Goal: Task Accomplishment & Management: Manage account settings

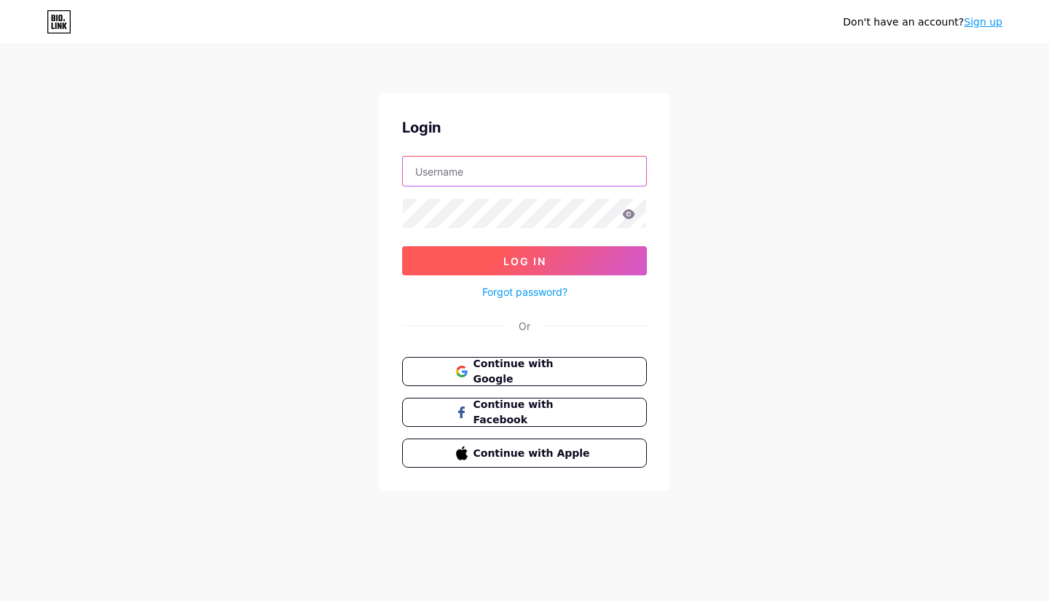
type input "[EMAIL_ADDRESS][DOMAIN_NAME]"
click at [551, 267] on button "Log In" at bounding box center [524, 260] width 245 height 29
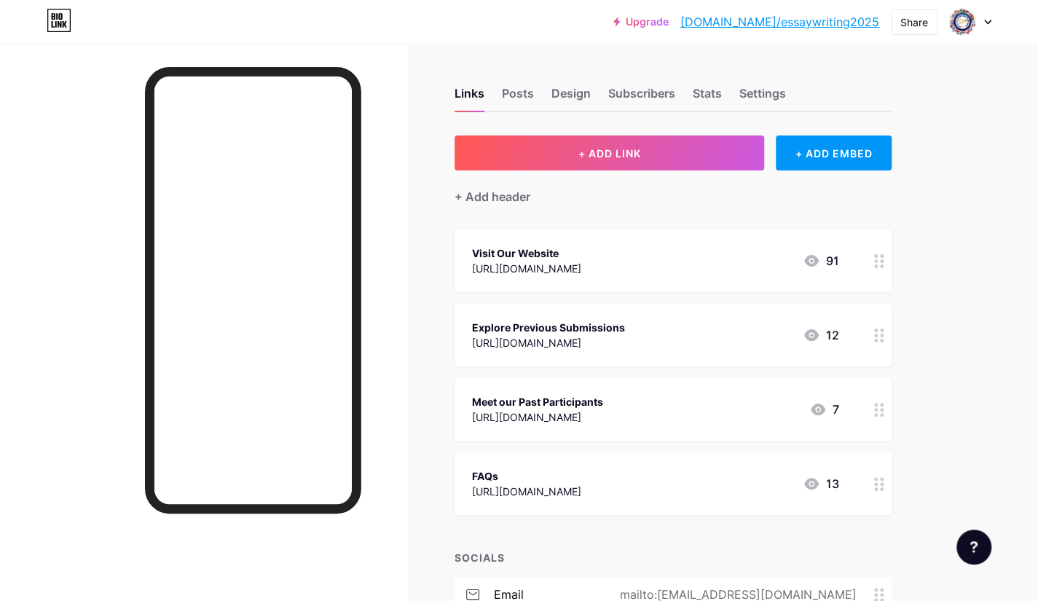
click at [510, 263] on div "[URL][DOMAIN_NAME]" at bounding box center [526, 268] width 109 height 15
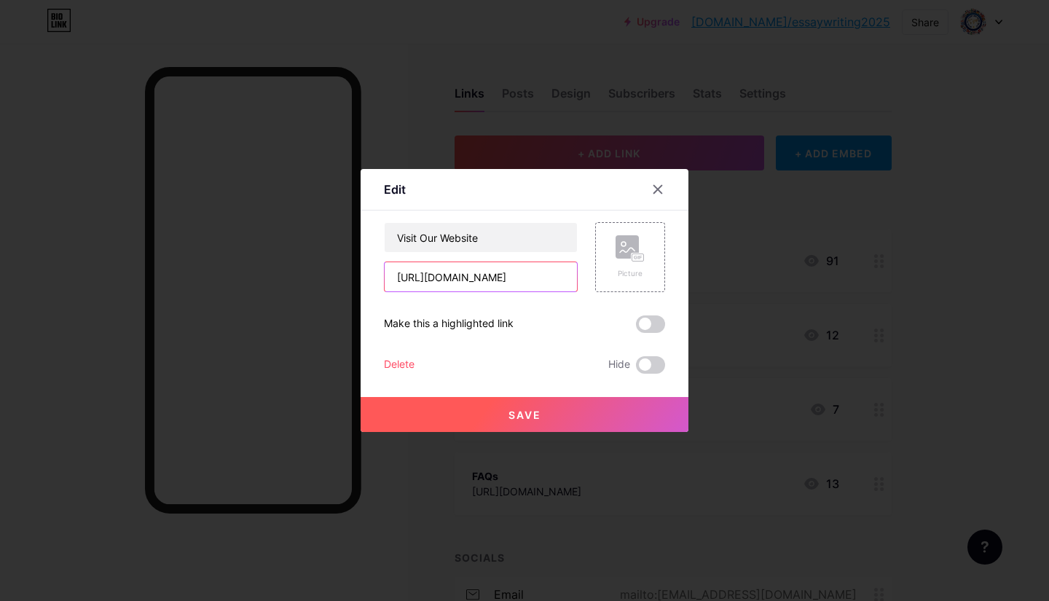
click at [505, 278] on input "[URL][DOMAIN_NAME]" at bounding box center [481, 276] width 192 height 29
paste input "currentaffairs"
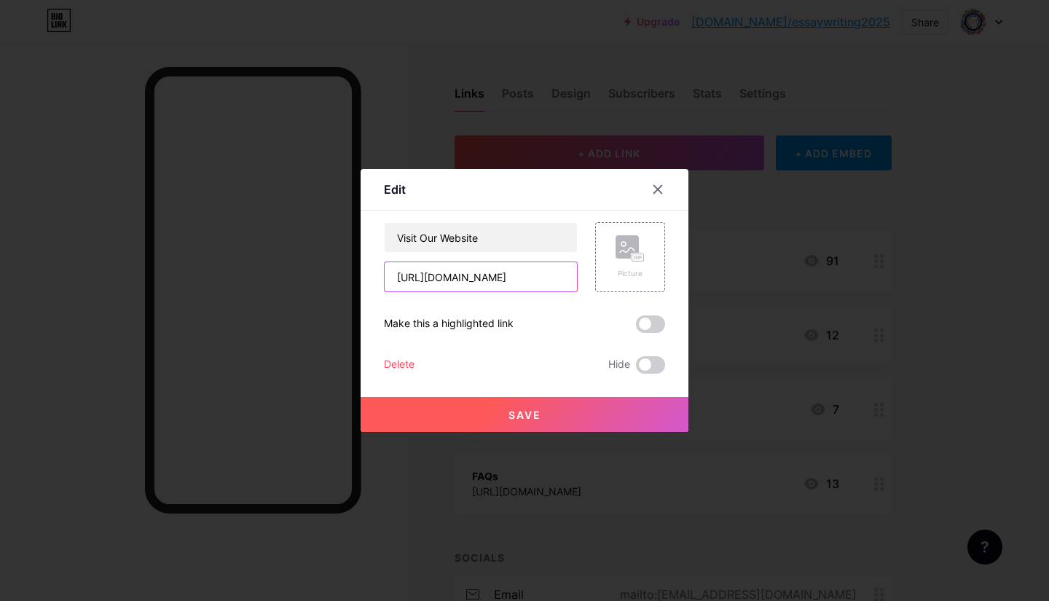
type input "[URL][DOMAIN_NAME]"
click at [545, 412] on button "Save" at bounding box center [525, 414] width 328 height 35
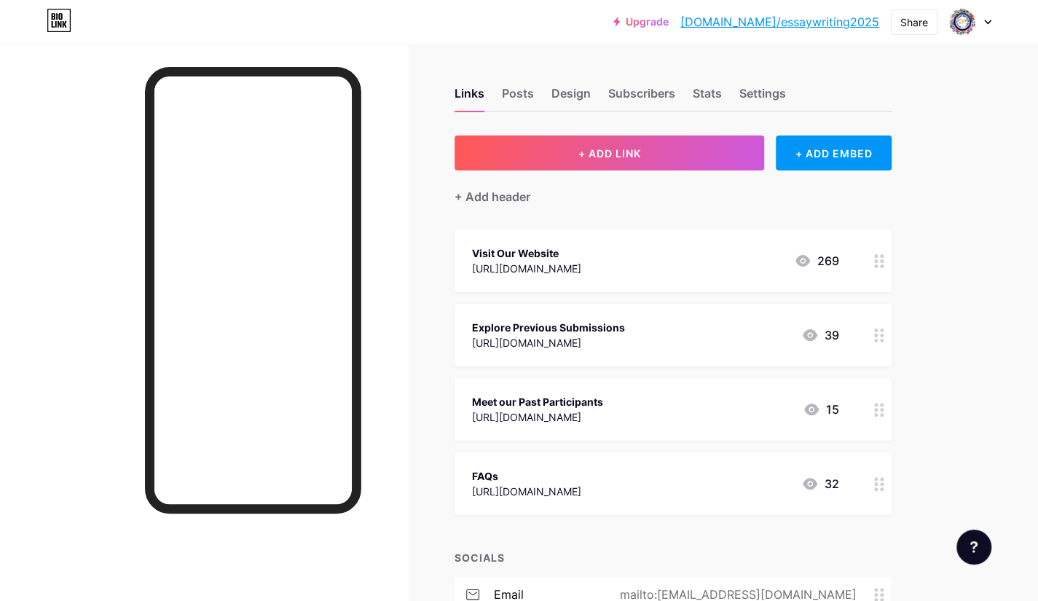
click at [632, 314] on div "Explore Previous Submissions [URL][DOMAIN_NAME] 39" at bounding box center [673, 335] width 437 height 63
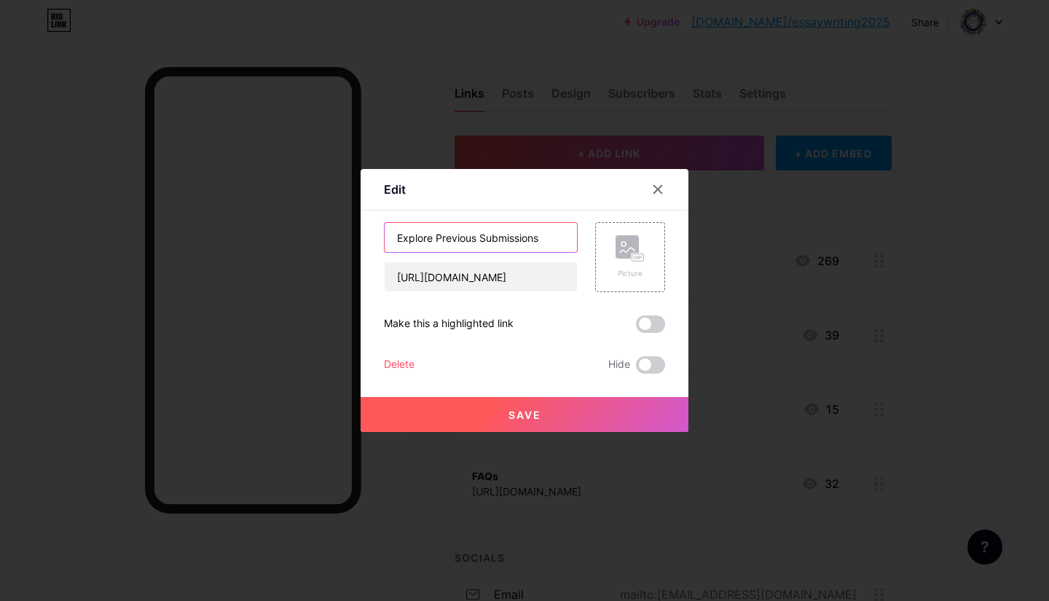
drag, startPoint x: 545, startPoint y: 237, endPoint x: 243, endPoint y: 227, distance: 302.4
click at [243, 227] on div "Edit Content YouTube Play YouTube video without leaving your page. ADD Vimeo Pl…" at bounding box center [524, 300] width 1049 height 601
type input "Categories"
click at [450, 281] on input "[URL][DOMAIN_NAME]" at bounding box center [481, 276] width 192 height 29
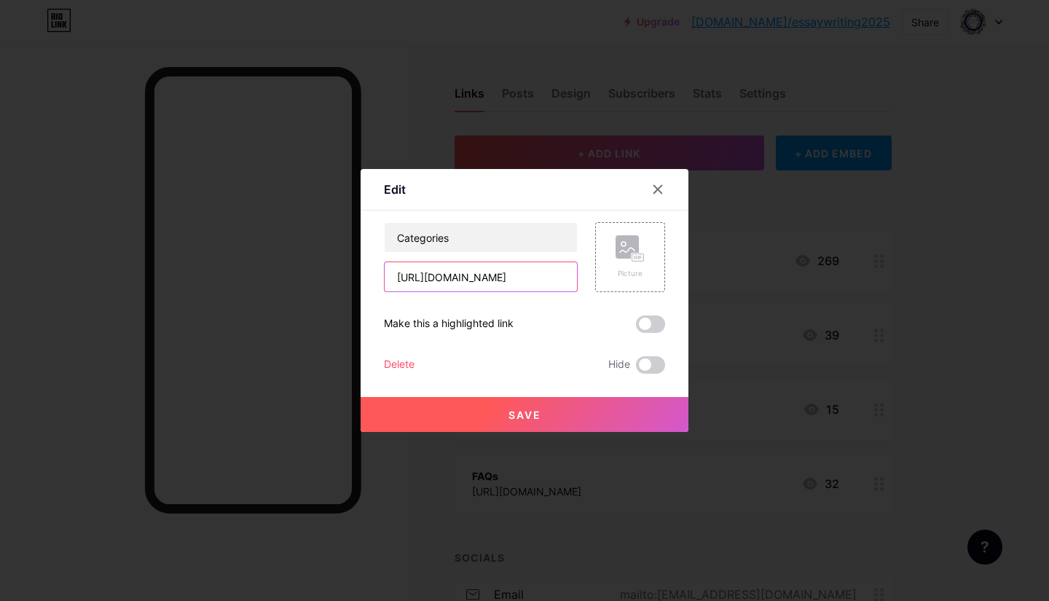
click at [450, 281] on input "[URL][DOMAIN_NAME]" at bounding box center [481, 276] width 192 height 29
paste input "[DOMAIN_NAME][URL]"
type input "[URL][DOMAIN_NAME]"
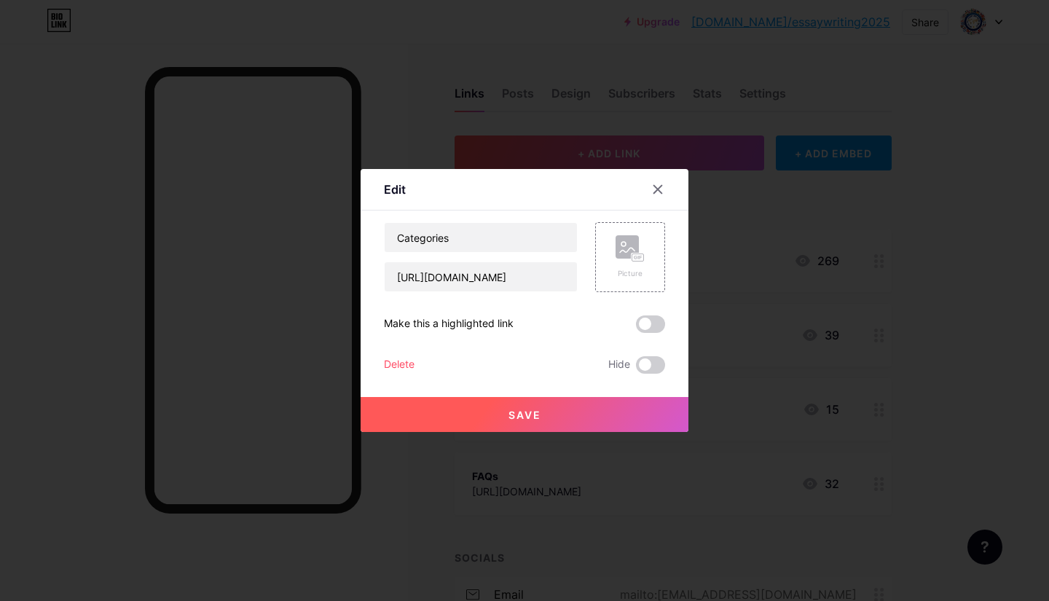
click at [578, 420] on button "Save" at bounding box center [525, 414] width 328 height 35
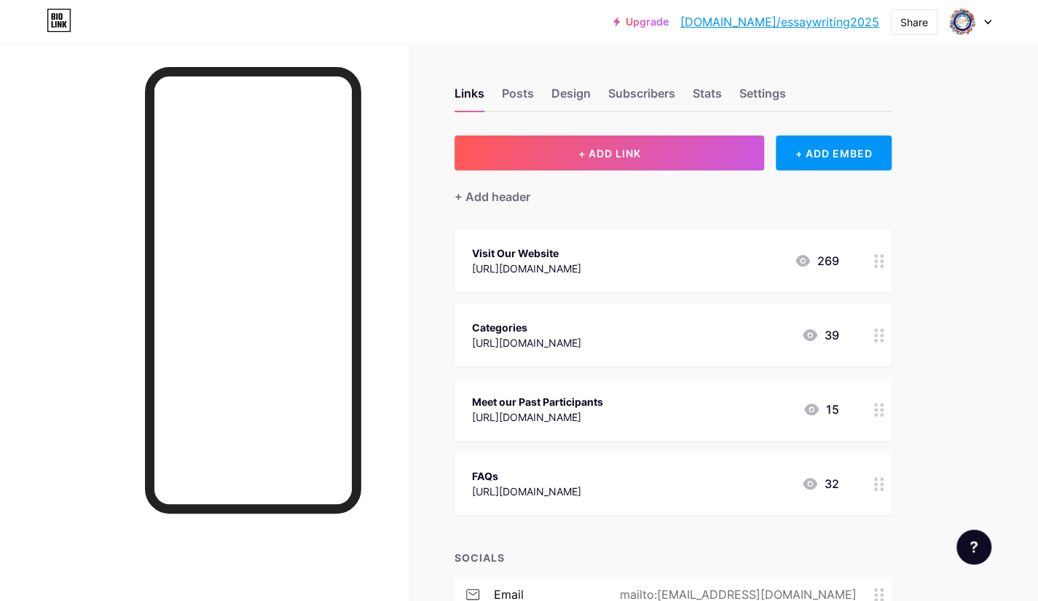
click at [533, 391] on div "Meet our Past Participants [URL][DOMAIN_NAME] 15" at bounding box center [673, 409] width 437 height 63
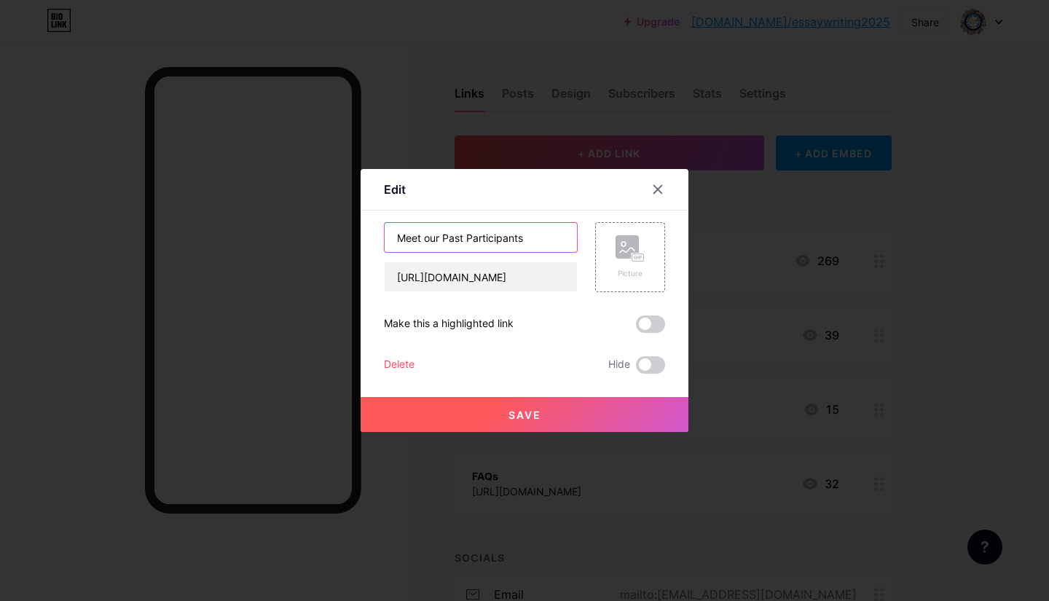
click at [537, 243] on input "Meet our Past Participants" at bounding box center [481, 237] width 192 height 29
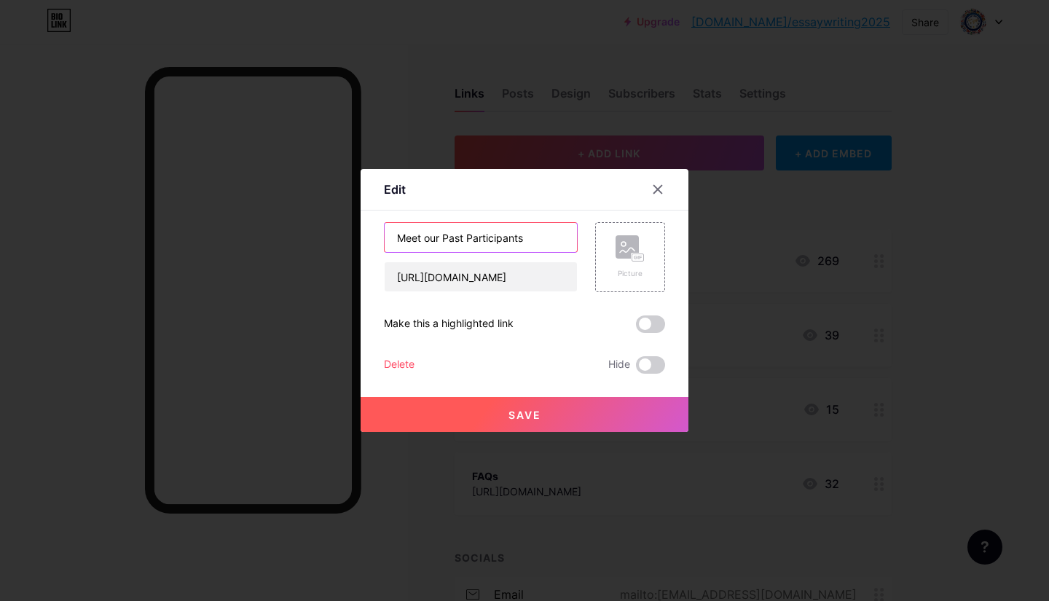
click at [537, 243] on input "Meet our Past Participants" at bounding box center [481, 237] width 192 height 29
type input "How to Participate"
click at [463, 278] on input "[URL][DOMAIN_NAME]" at bounding box center [481, 276] width 192 height 29
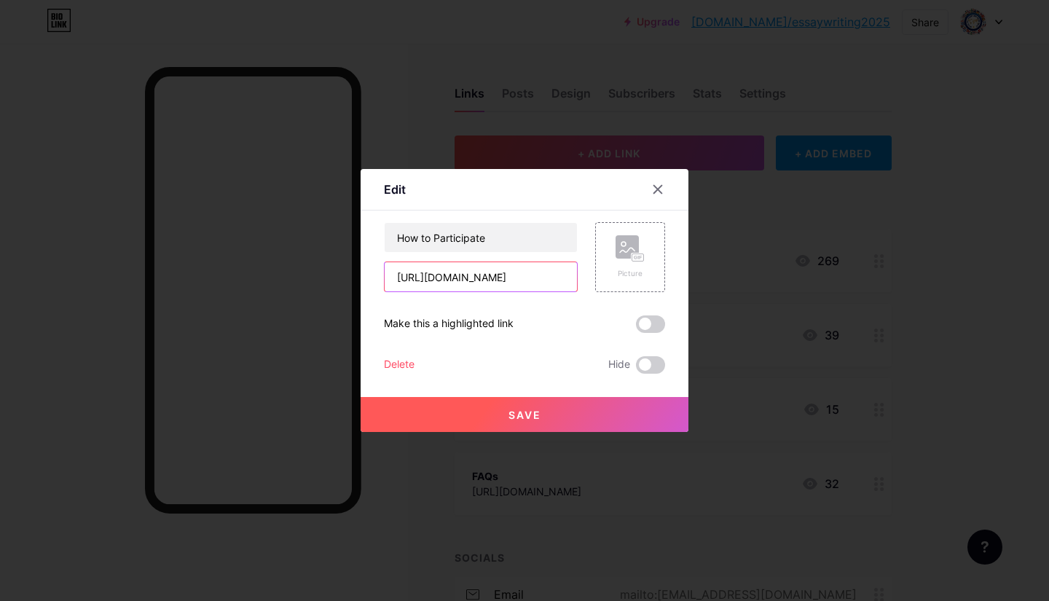
paste input "[DOMAIN_NAME][URL]"
type input "[URL][DOMAIN_NAME]"
click at [526, 409] on span "Save" at bounding box center [524, 415] width 33 height 12
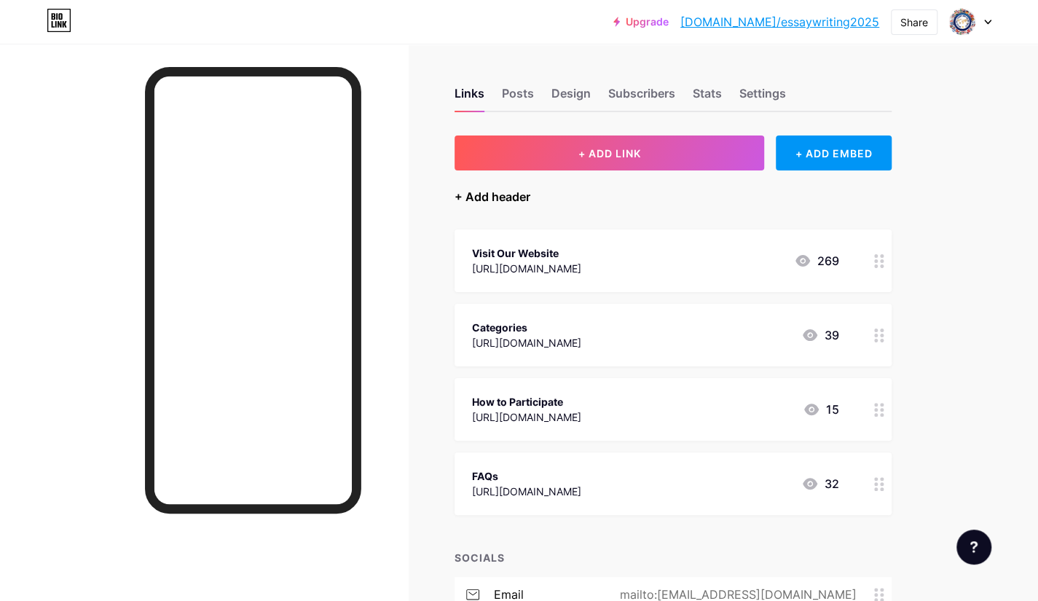
click at [485, 194] on div "+ Add header" at bounding box center [493, 196] width 76 height 17
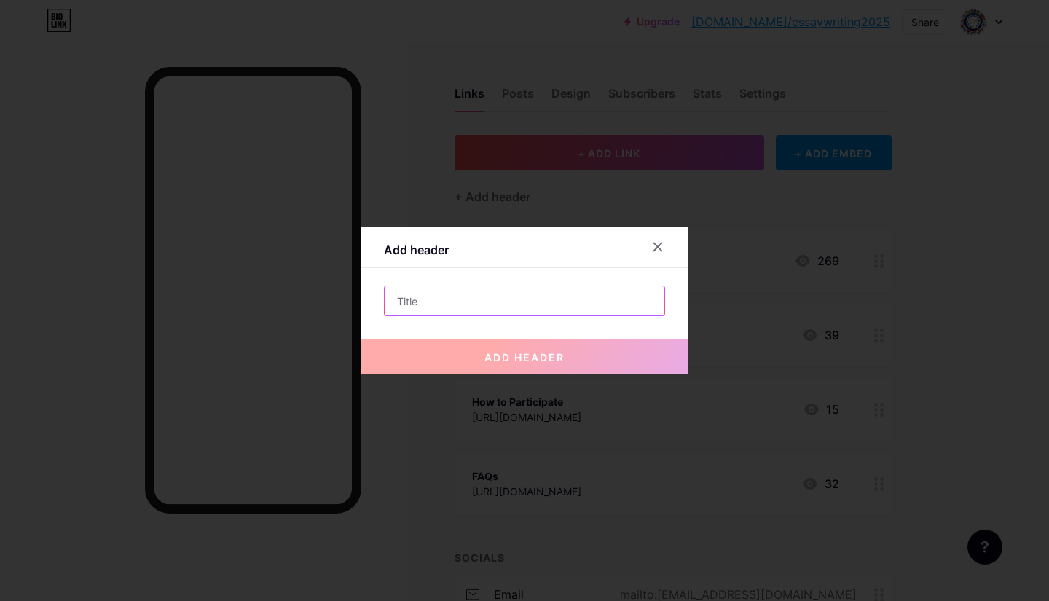
click at [468, 305] on input "text" at bounding box center [525, 300] width 280 height 29
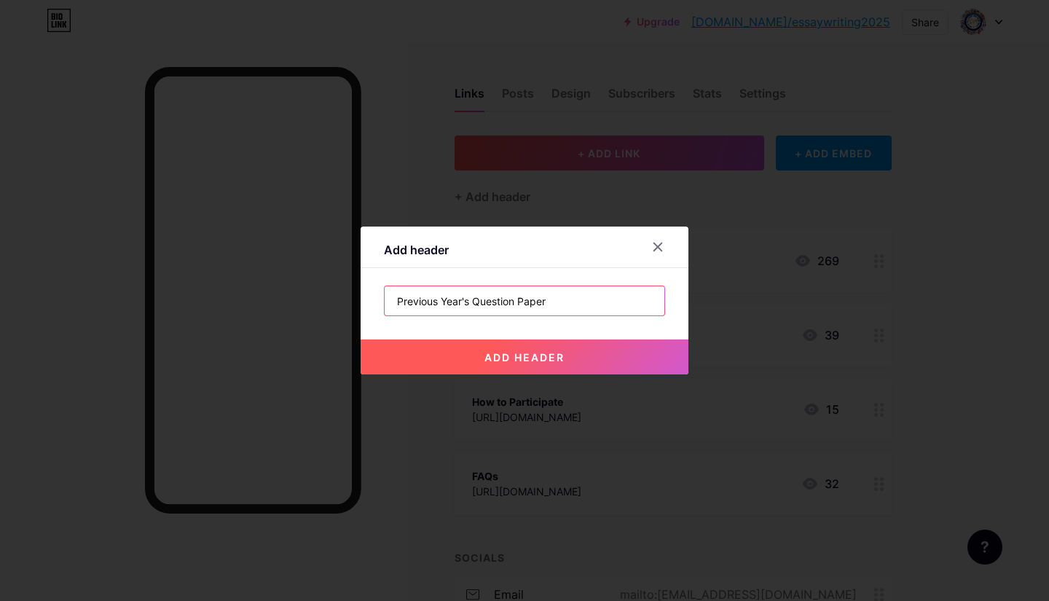
type input "Previous Year's Question Paper"
click at [508, 361] on span "add header" at bounding box center [524, 357] width 80 height 12
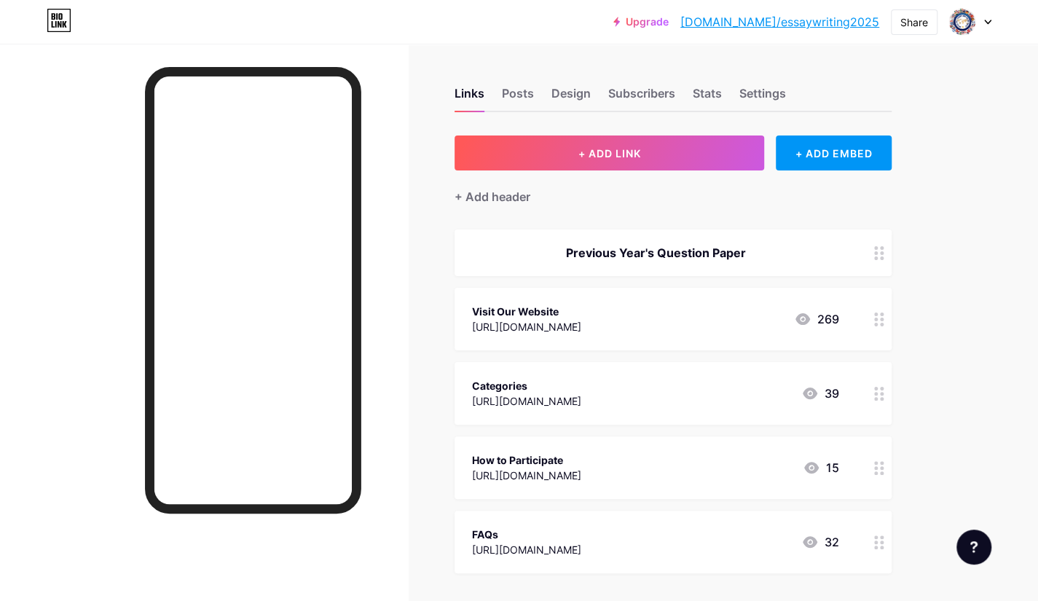
click at [886, 261] on div at bounding box center [879, 252] width 25 height 47
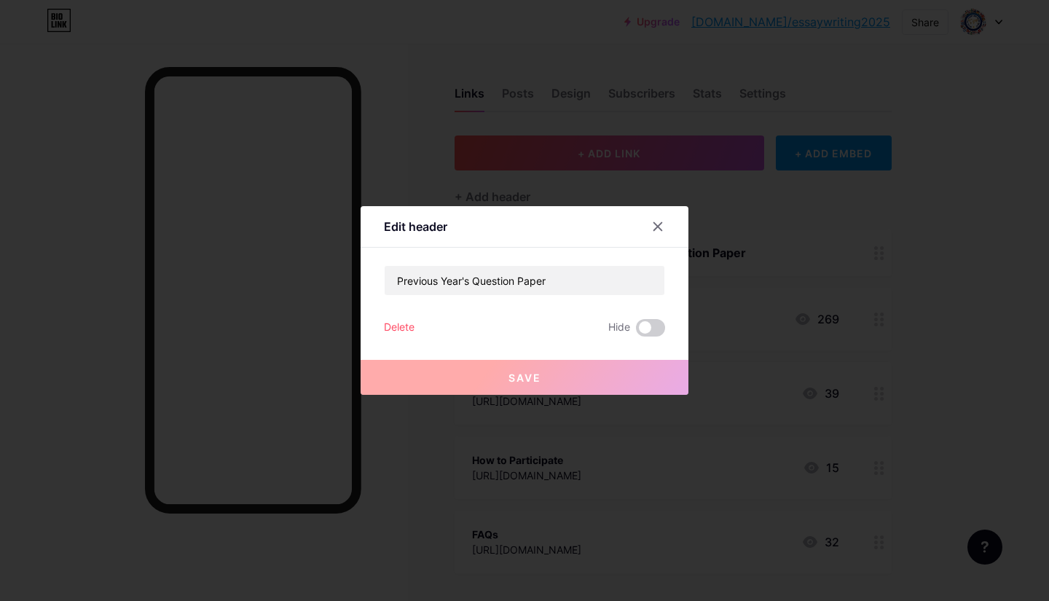
click at [411, 321] on div "Delete" at bounding box center [399, 327] width 31 height 17
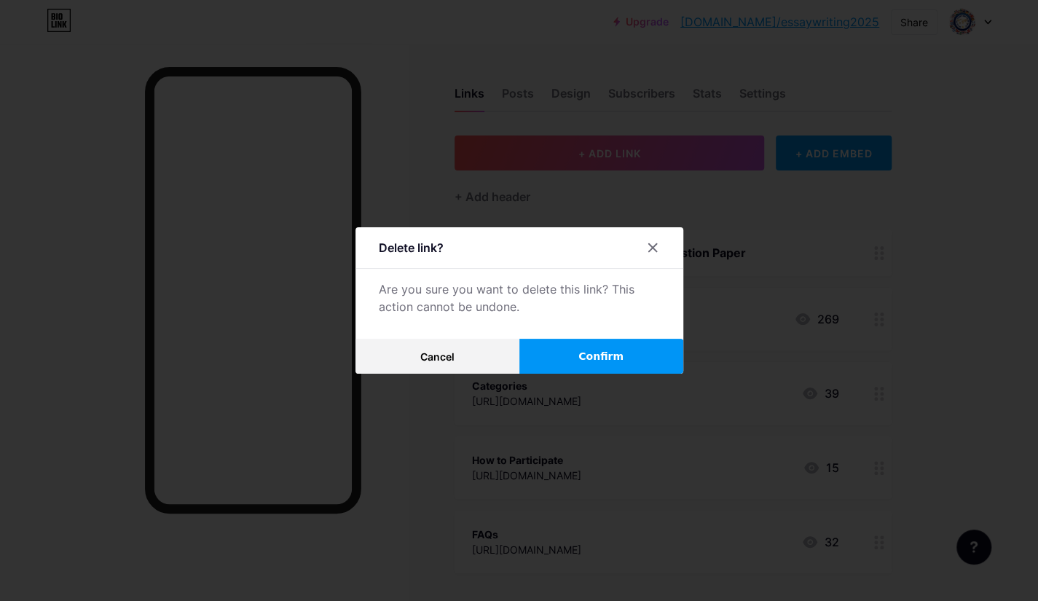
click at [591, 356] on span "Confirm" at bounding box center [600, 356] width 45 height 15
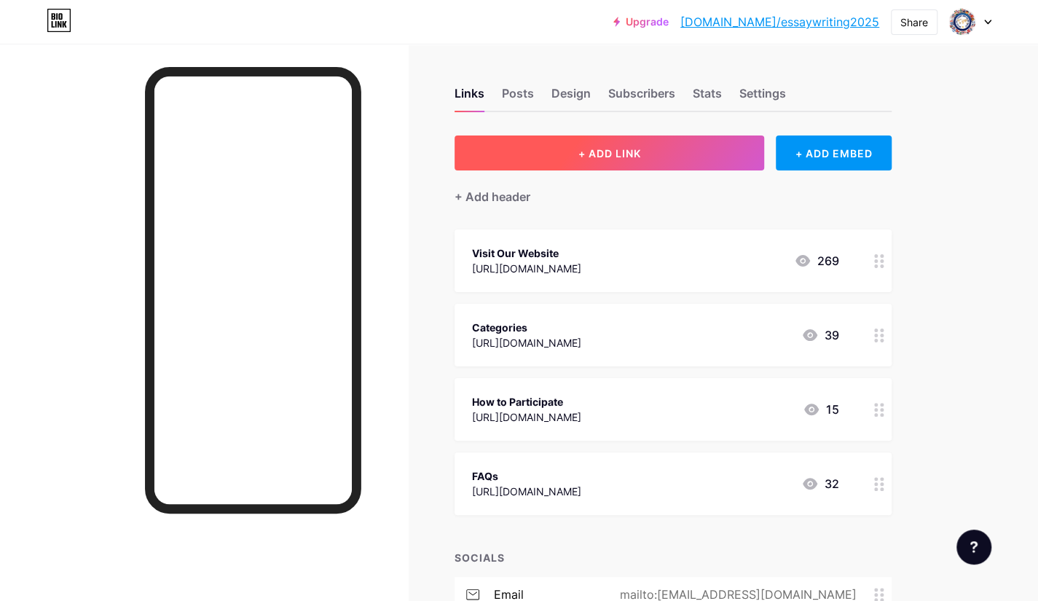
click at [623, 154] on span "+ ADD LINK" at bounding box center [609, 153] width 63 height 12
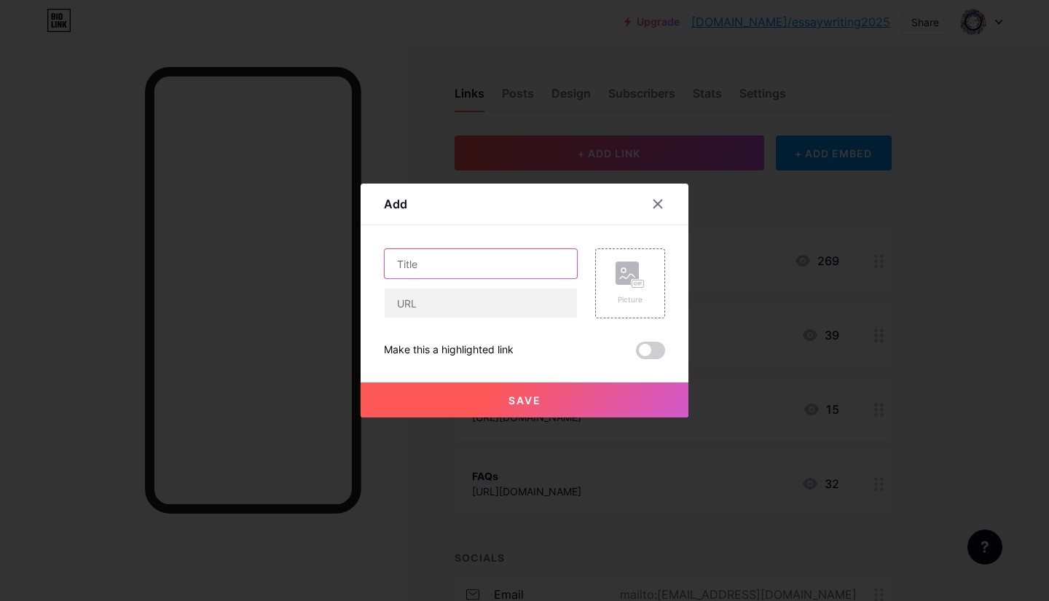
click at [482, 274] on input "text" at bounding box center [481, 263] width 192 height 29
type input "Previous Year's Question Paper"
click at [488, 307] on input "text" at bounding box center [481, 302] width 192 height 29
paste input "[URL][DOMAIN_NAME]"
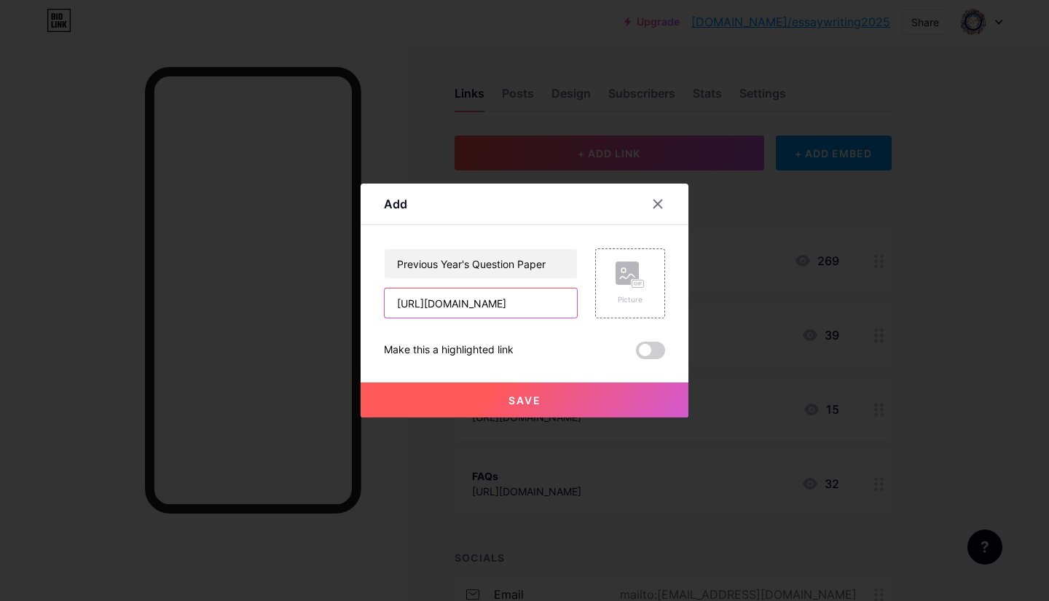
type input "[URL][DOMAIN_NAME]"
click at [505, 398] on button "Save" at bounding box center [525, 399] width 328 height 35
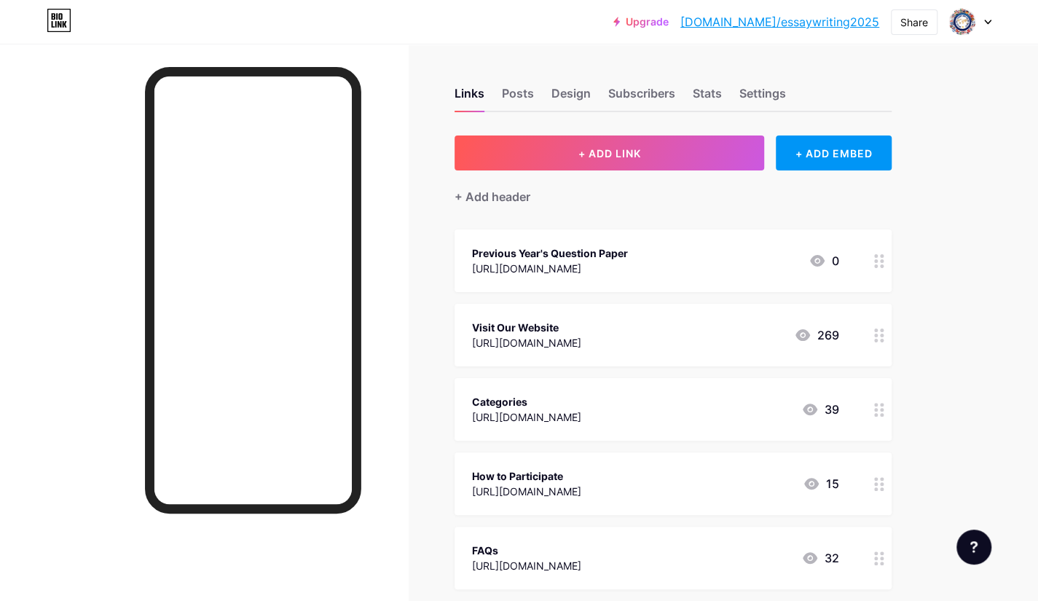
click at [544, 558] on div "[URL][DOMAIN_NAME]" at bounding box center [526, 565] width 109 height 15
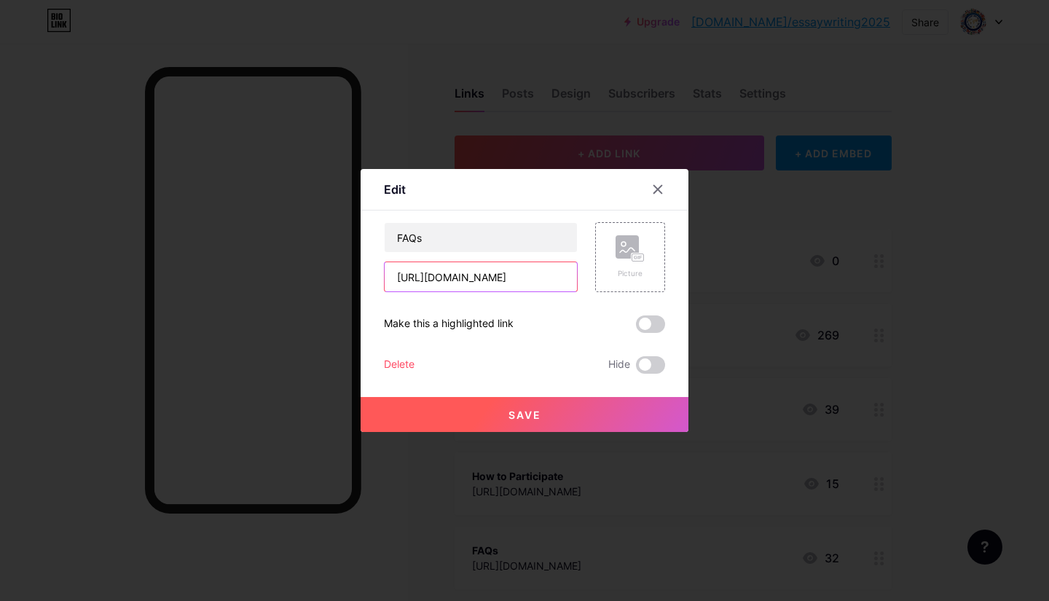
click at [512, 279] on input "[URL][DOMAIN_NAME]" at bounding box center [481, 276] width 192 height 29
paste input "[DOMAIN_NAME][URL]"
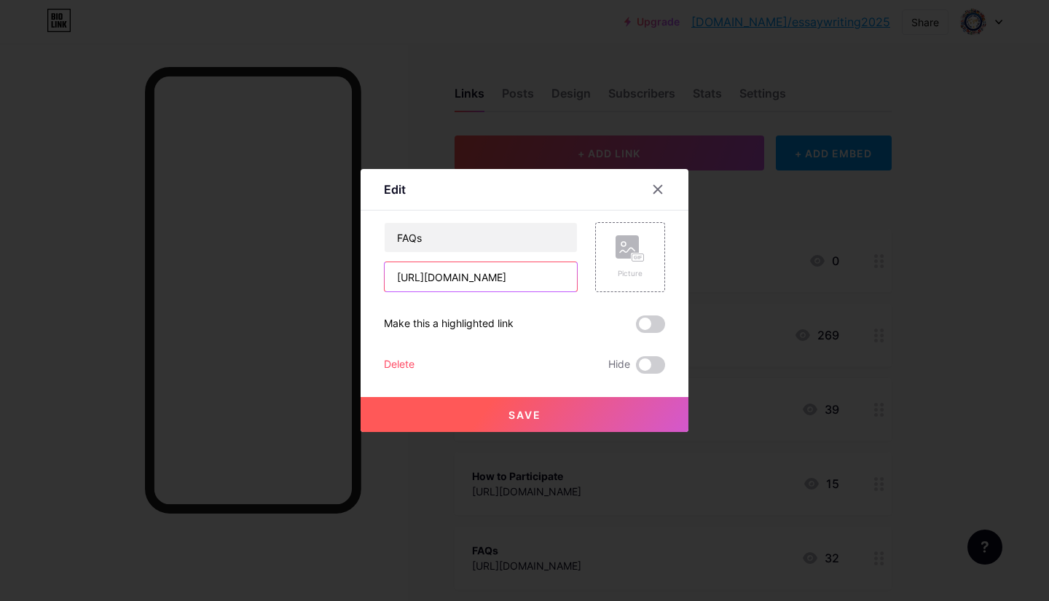
scroll to position [0, 40]
type input "[URL][DOMAIN_NAME]"
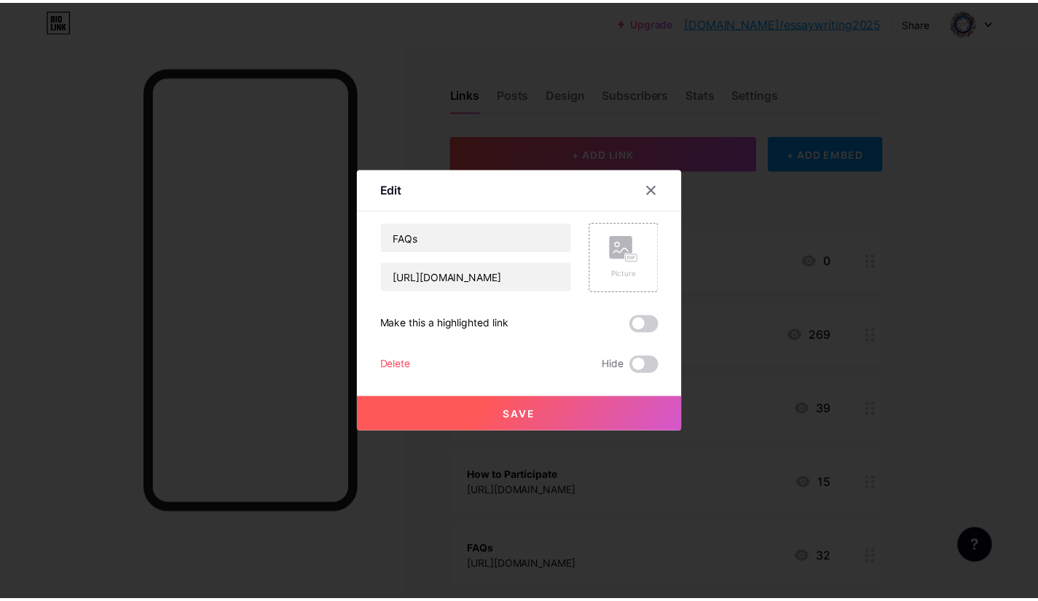
scroll to position [0, 0]
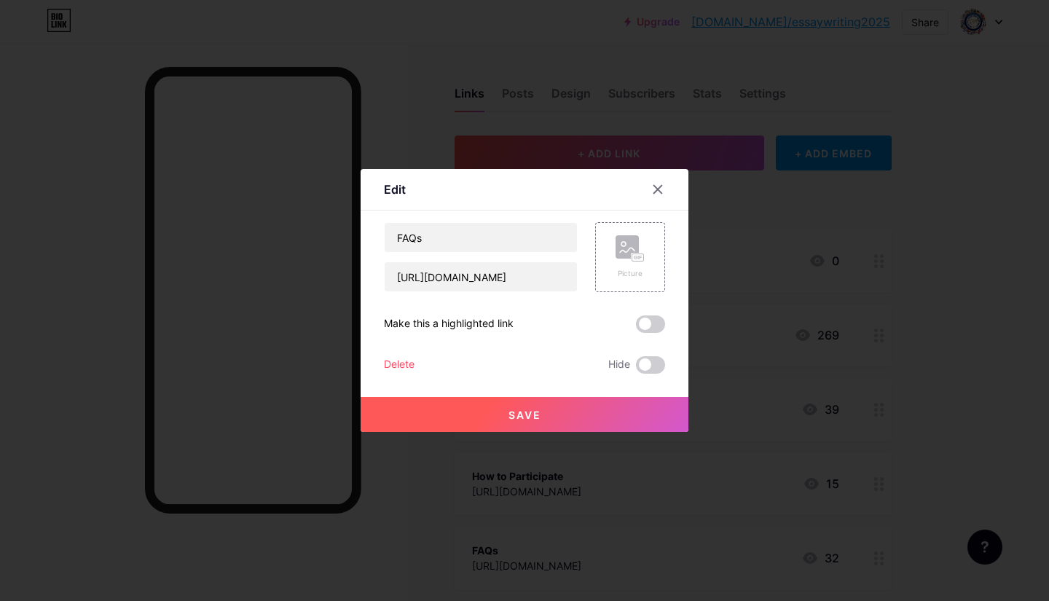
click at [543, 416] on button "Save" at bounding box center [525, 414] width 328 height 35
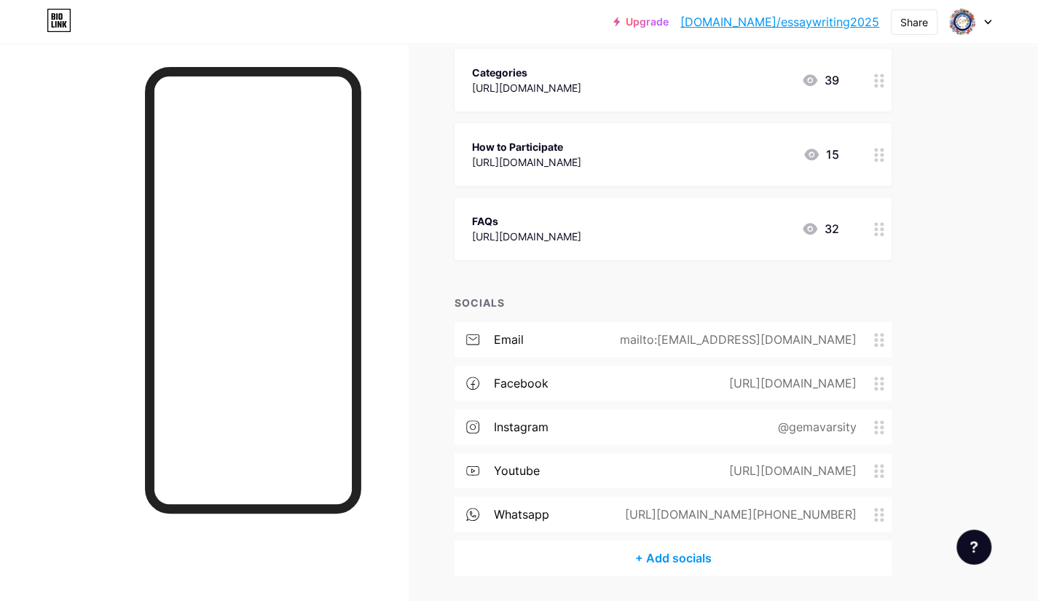
scroll to position [376, 0]
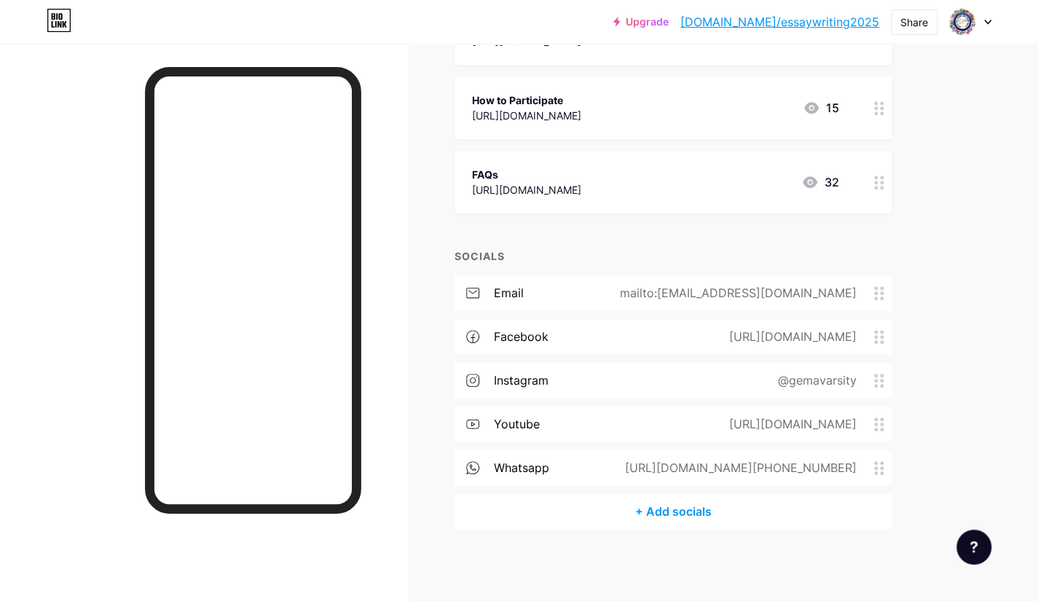
click at [724, 288] on div "mailto:[EMAIL_ADDRESS][DOMAIN_NAME]" at bounding box center [736, 292] width 278 height 17
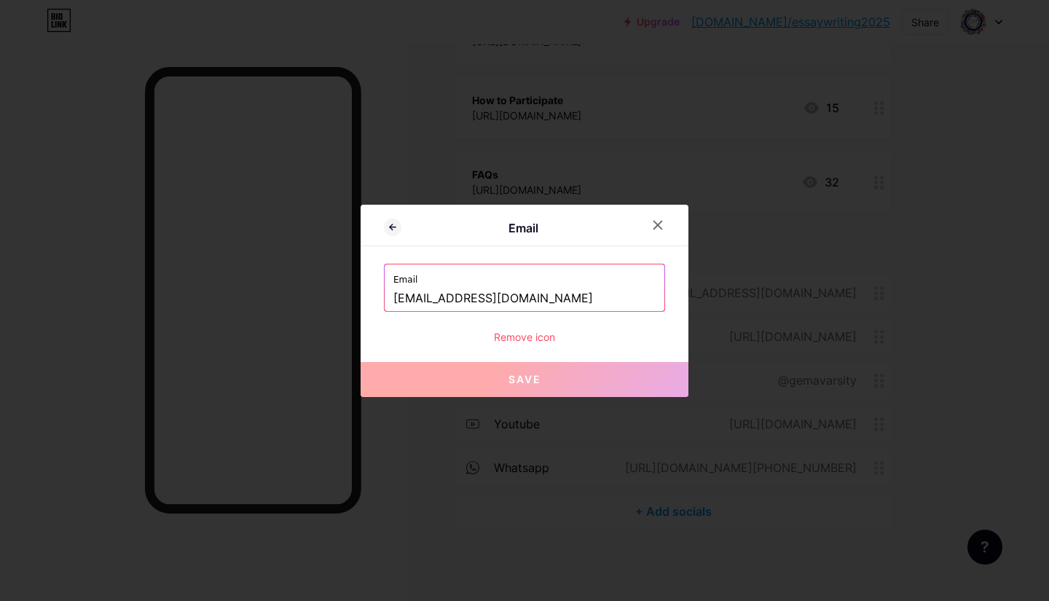
click at [545, 292] on input "[EMAIL_ADDRESS][DOMAIN_NAME]" at bounding box center [524, 298] width 262 height 25
paste input "currentaffairs"
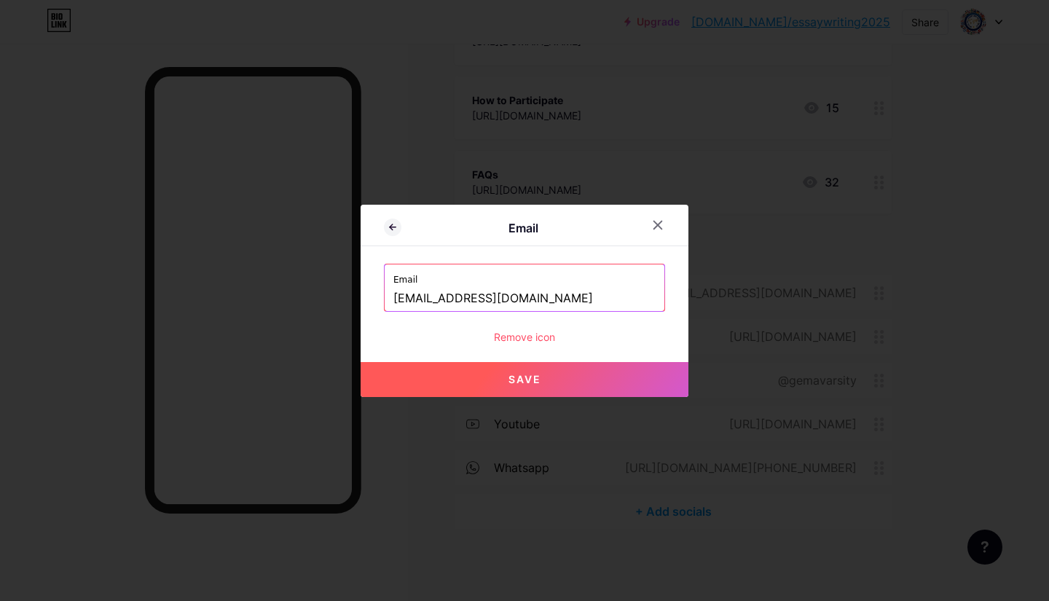
click at [577, 374] on button "Save" at bounding box center [525, 379] width 328 height 35
type input "mailto:[EMAIL_ADDRESS][DOMAIN_NAME]"
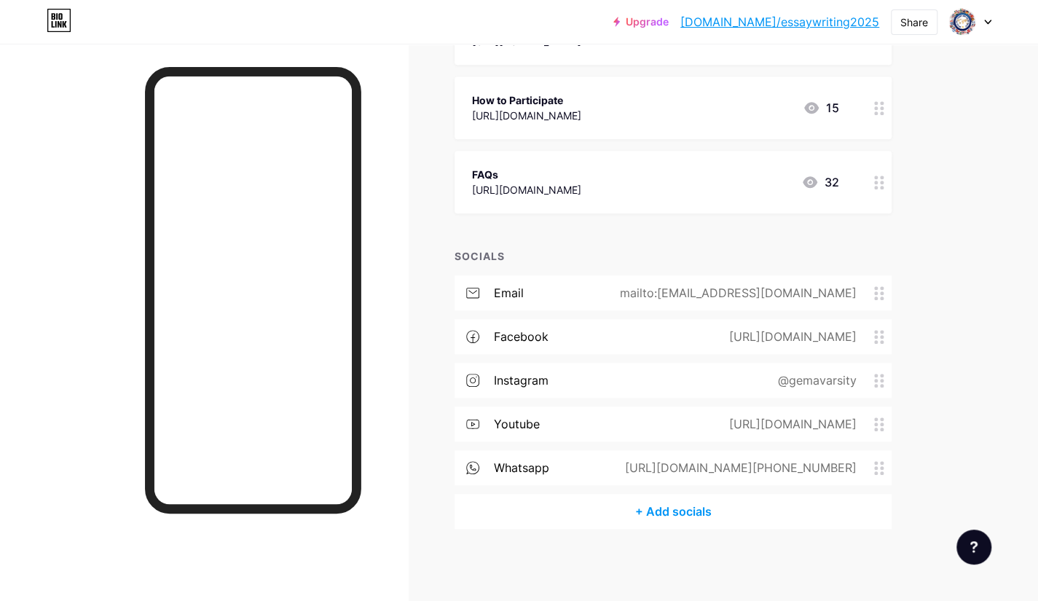
click at [577, 378] on div "instagram @gemavarsity" at bounding box center [673, 380] width 437 height 35
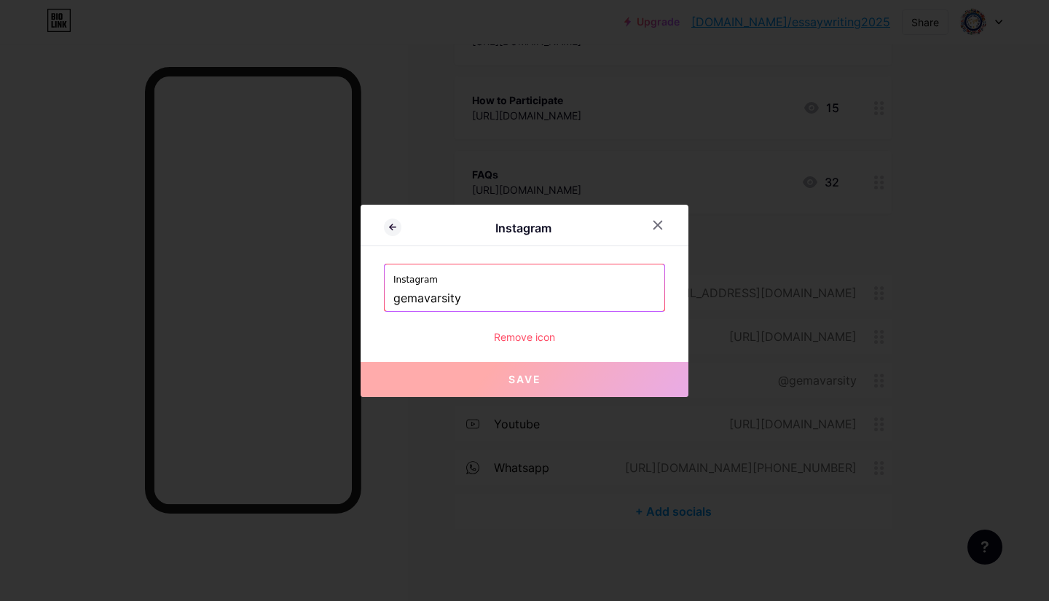
click at [469, 290] on input "gemavarsity" at bounding box center [524, 298] width 262 height 25
paste input "[URL][DOMAIN_NAME]"
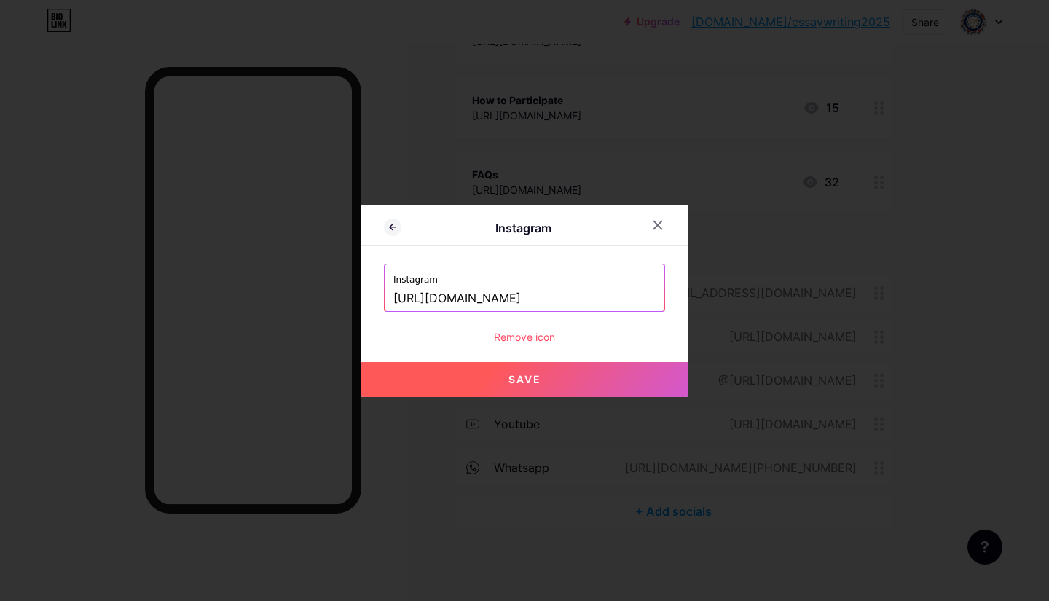
click at [517, 390] on button "Save" at bounding box center [525, 379] width 328 height 35
type input "[URL][DOMAIN_NAME][DOMAIN_NAME]"
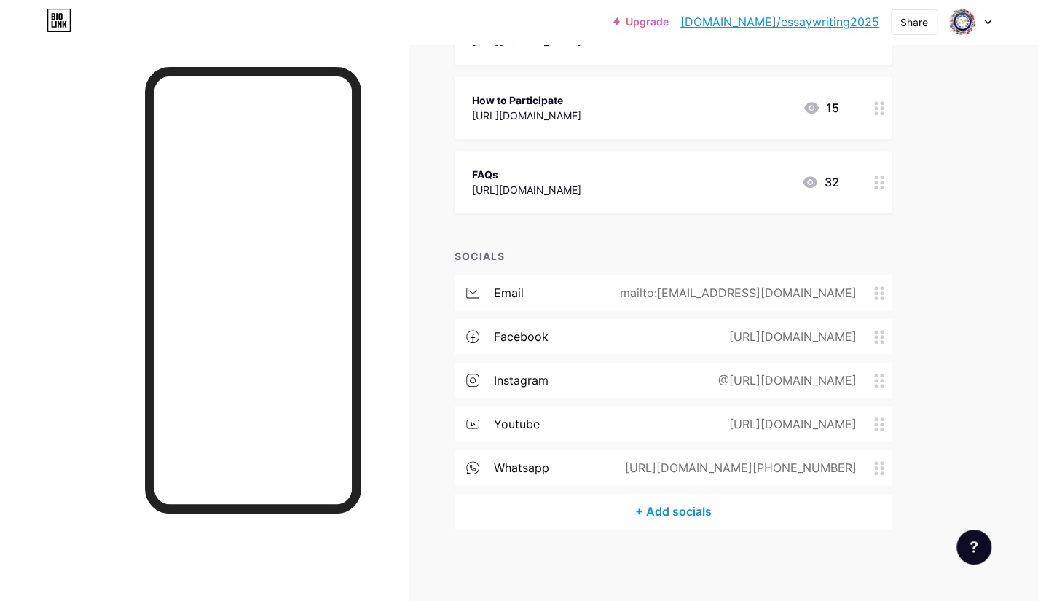
click at [951, 391] on div "Links Posts Design Subscribers Stats Settings + ADD LINK + ADD EMBED + Add head…" at bounding box center [476, 135] width 953 height 934
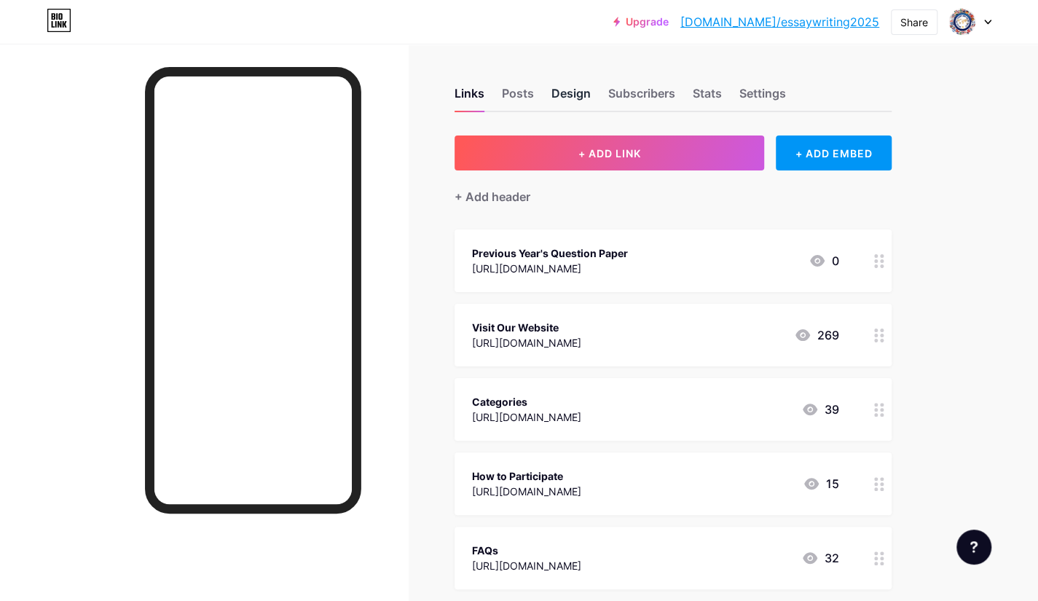
click at [567, 94] on div "Design" at bounding box center [570, 97] width 39 height 26
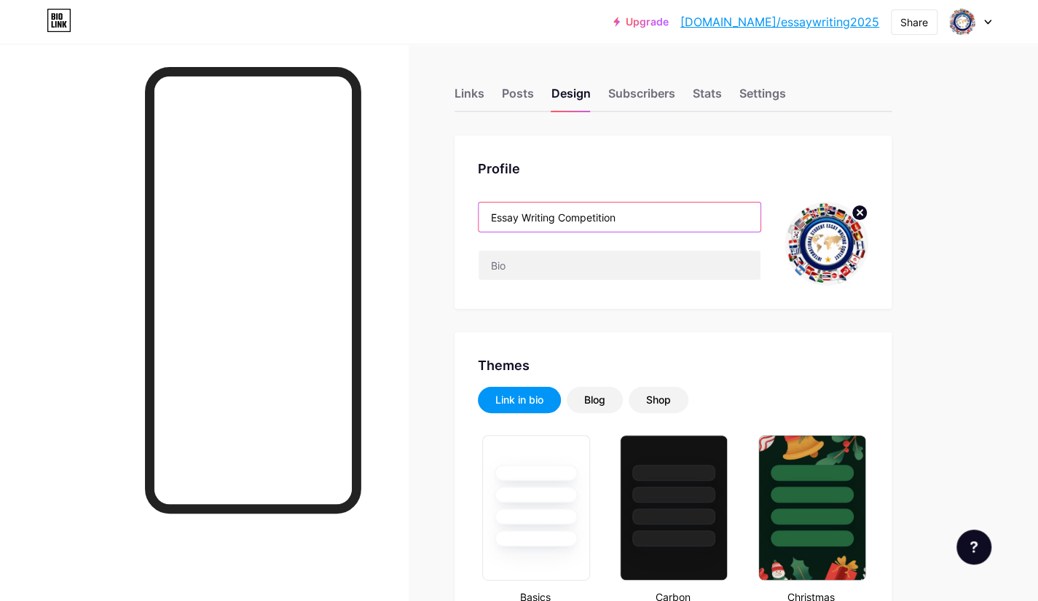
click at [557, 218] on input "Essay Writing Competition" at bounding box center [620, 216] width 282 height 29
drag, startPoint x: 557, startPoint y: 218, endPoint x: 398, endPoint y: 188, distance: 162.3
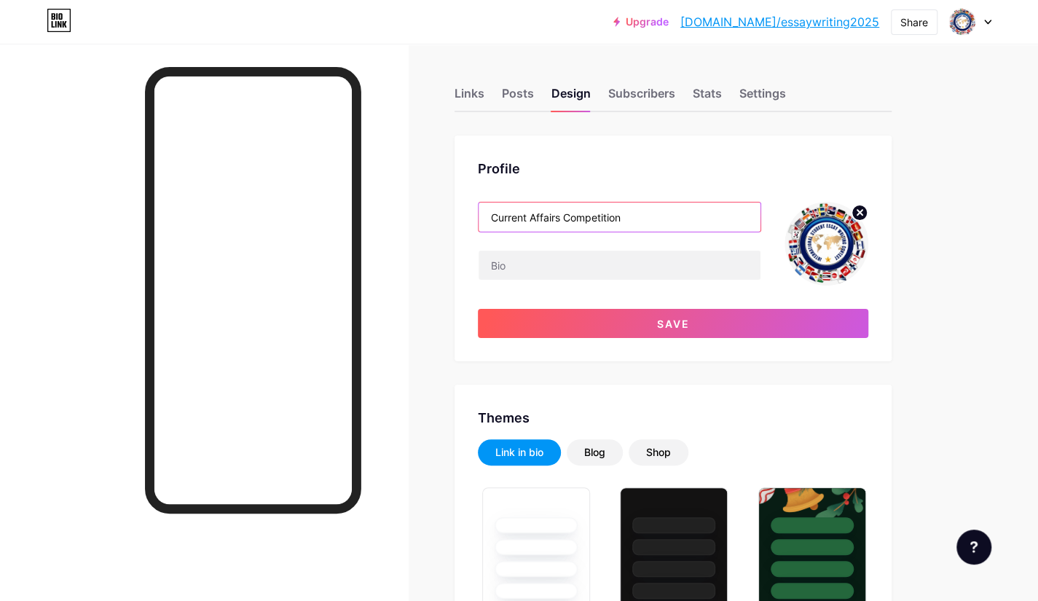
type input "Current Affairs Competition"
click at [825, 235] on img at bounding box center [826, 244] width 84 height 84
drag, startPoint x: 820, startPoint y: 235, endPoint x: 859, endPoint y: 215, distance: 44.3
click at [859, 215] on circle at bounding box center [859, 213] width 16 height 16
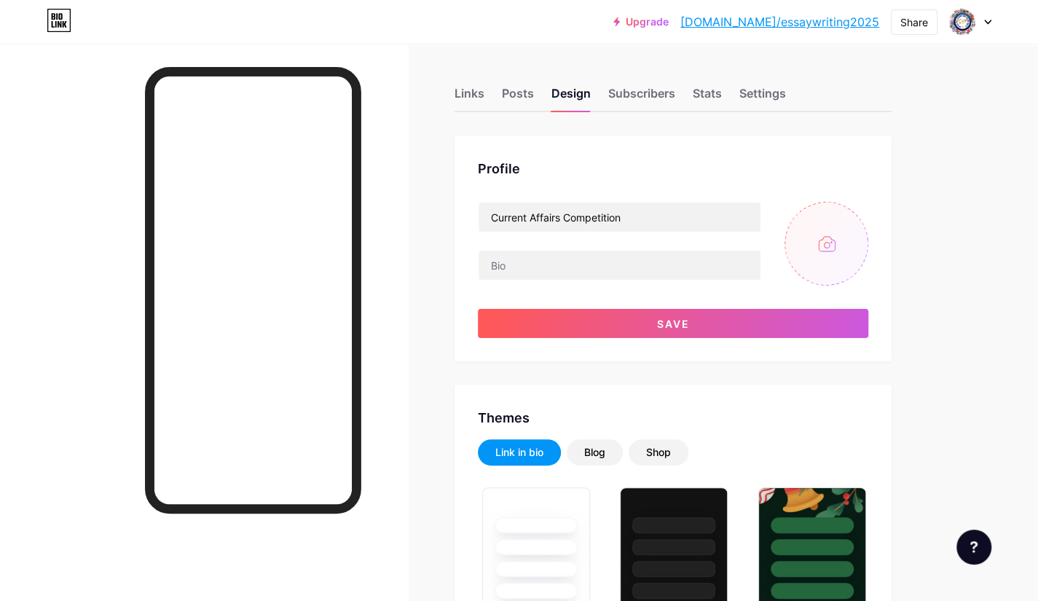
click at [814, 256] on input "file" at bounding box center [826, 244] width 84 height 84
type input "C:\fakepath\current affair.png"
click at [980, 25] on div at bounding box center [970, 22] width 42 height 26
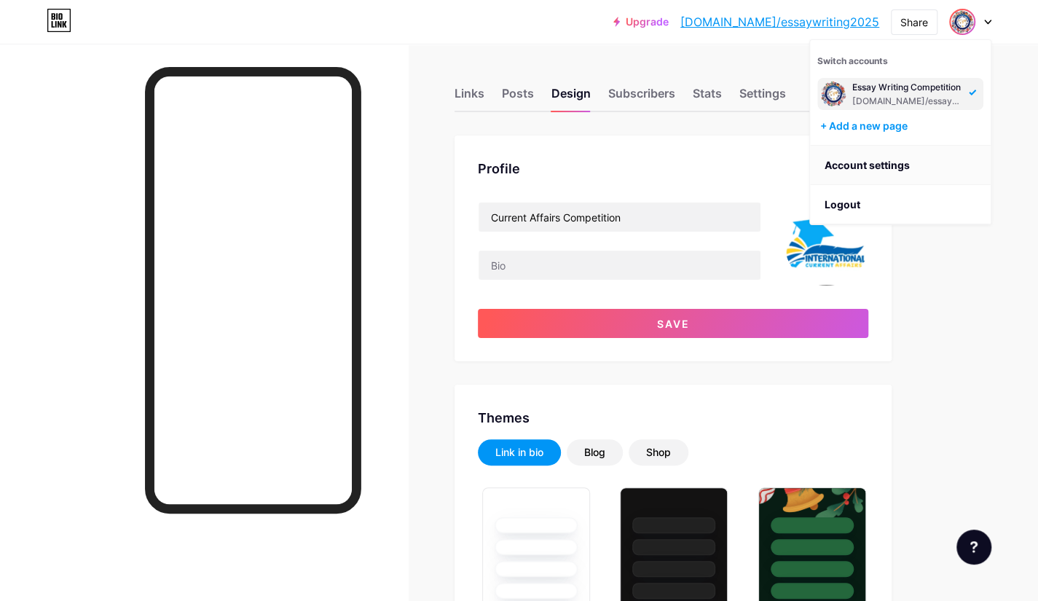
click at [886, 159] on link "Account settings" at bounding box center [900, 165] width 181 height 39
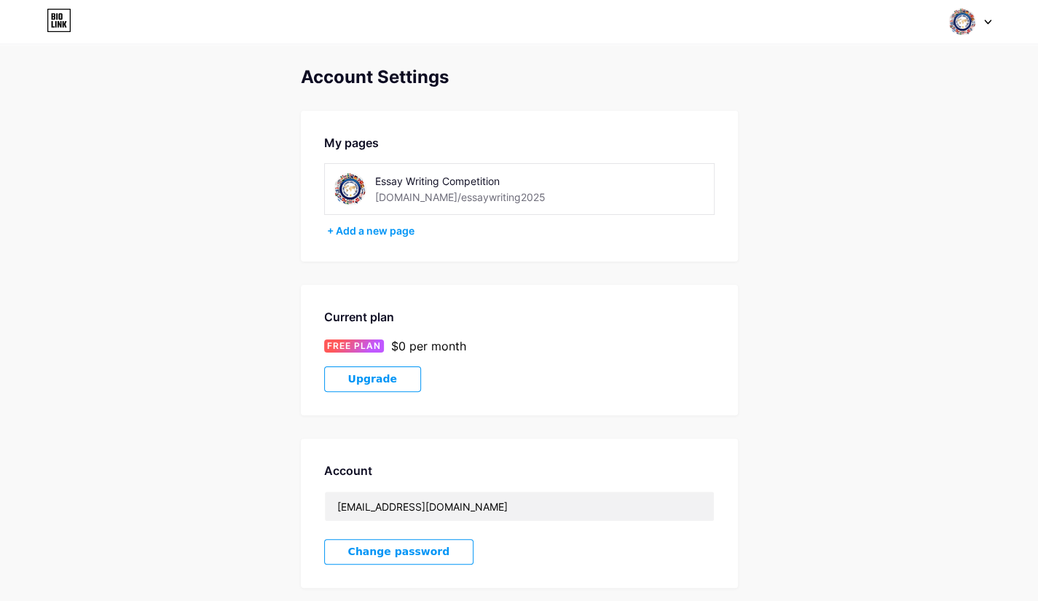
click at [489, 193] on div "[DOMAIN_NAME]/essaywriting2025" at bounding box center [460, 196] width 170 height 15
click at [511, 200] on div "Essay Writing Competition [DOMAIN_NAME]/essaywriting2025" at bounding box center [478, 189] width 206 height 33
click at [507, 196] on div "Essay Writing Competition [DOMAIN_NAME]/essaywriting2025" at bounding box center [478, 189] width 206 height 33
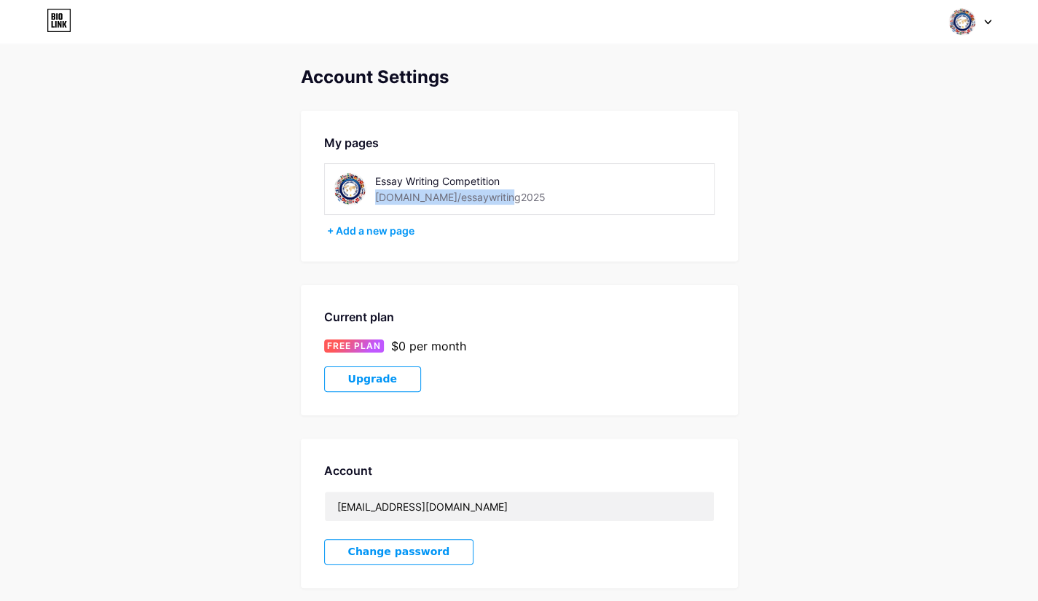
drag, startPoint x: 498, startPoint y: 198, endPoint x: 373, endPoint y: 204, distance: 125.4
click at [373, 204] on div "Essay Writing Competition [DOMAIN_NAME]/essaywriting2025" at bounding box center [458, 189] width 248 height 33
click at [168, 222] on div "Account Settings My pages Essay Writing Competition [DOMAIN_NAME]/essaywriting2…" at bounding box center [519, 411] width 1038 height 689
click at [988, 20] on icon at bounding box center [987, 22] width 7 height 5
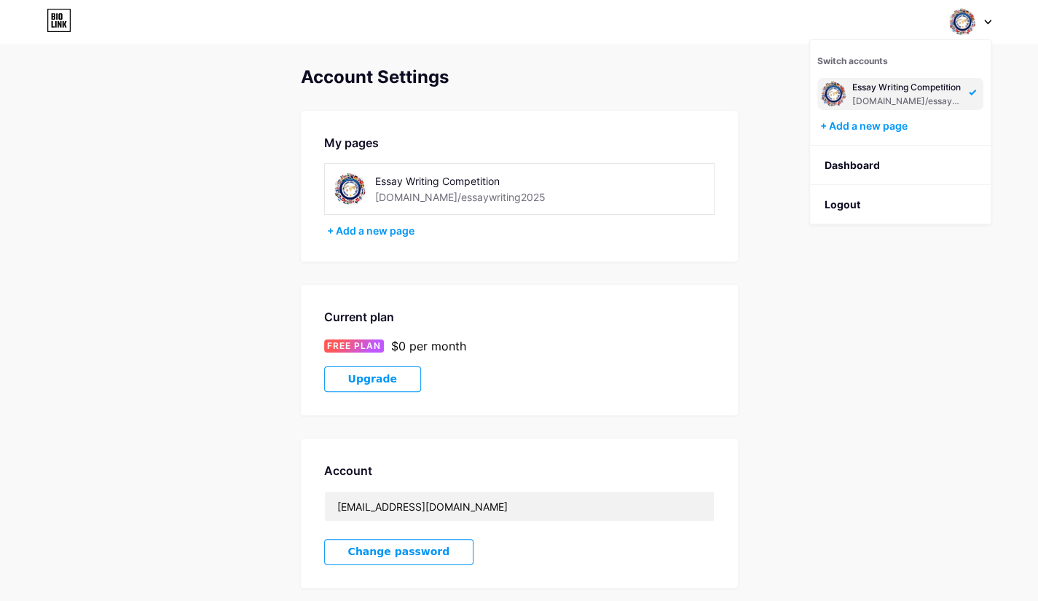
click at [1034, 92] on div "Account Settings My pages Essay Writing Competition [DOMAIN_NAME]/essaywriting2…" at bounding box center [519, 411] width 1038 height 689
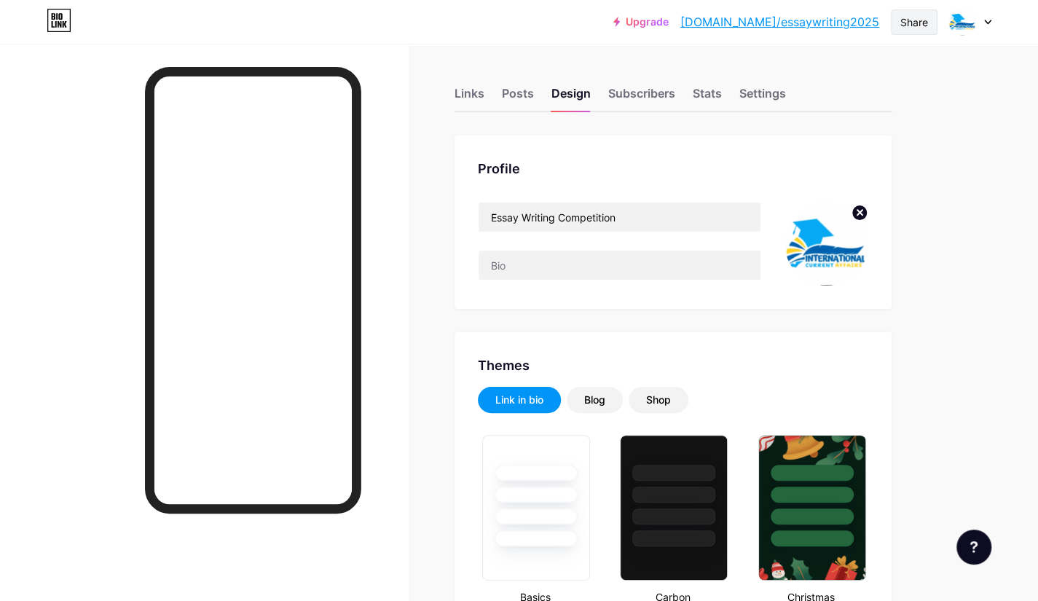
click at [912, 18] on div "Share" at bounding box center [914, 22] width 28 height 15
click at [986, 25] on div at bounding box center [970, 22] width 42 height 26
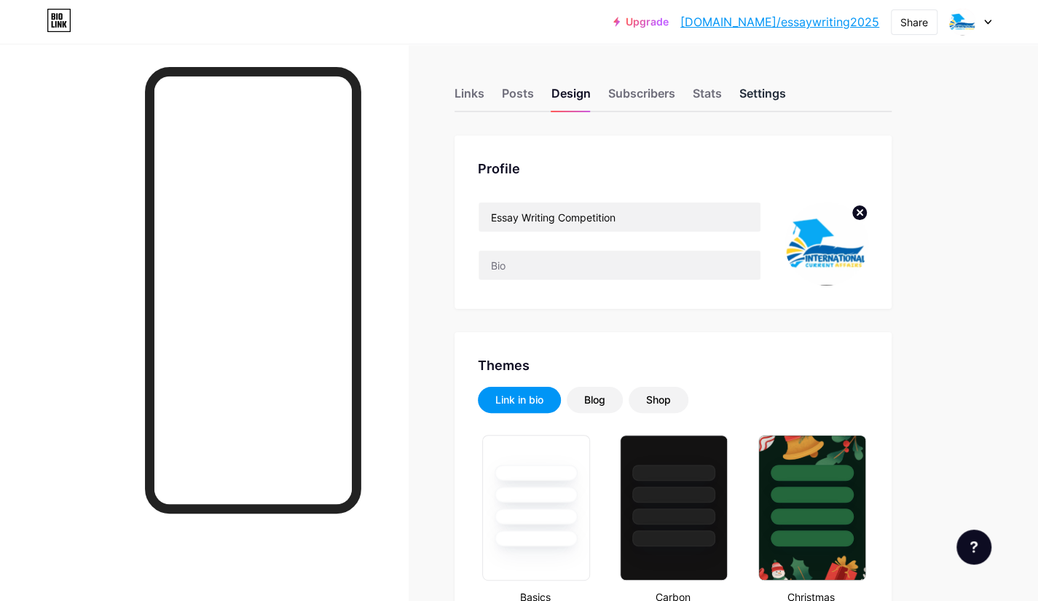
click at [746, 94] on div "Settings" at bounding box center [762, 97] width 47 height 26
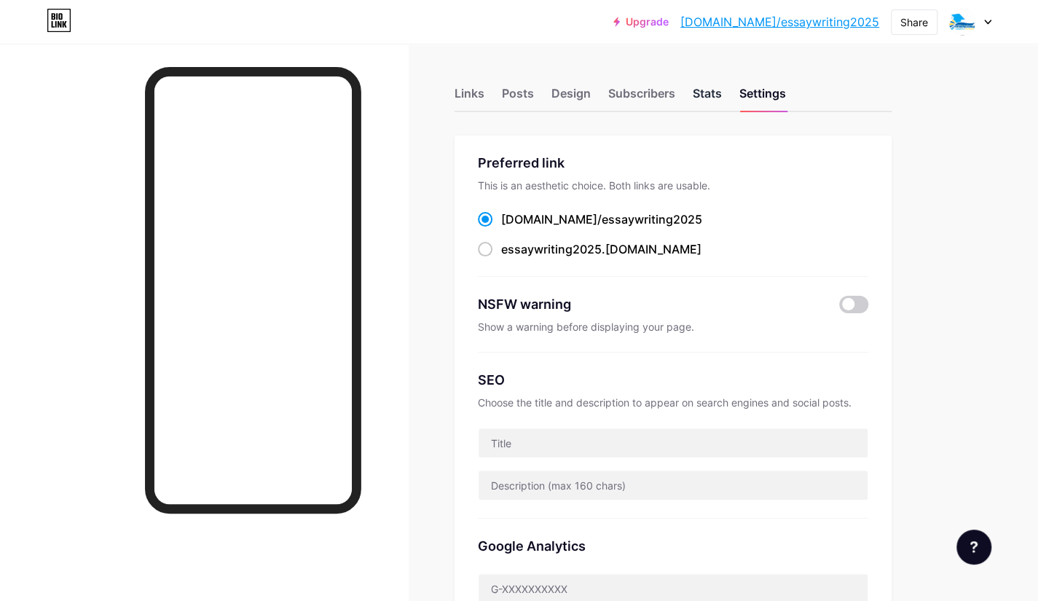
click at [709, 106] on div "Stats" at bounding box center [707, 97] width 29 height 26
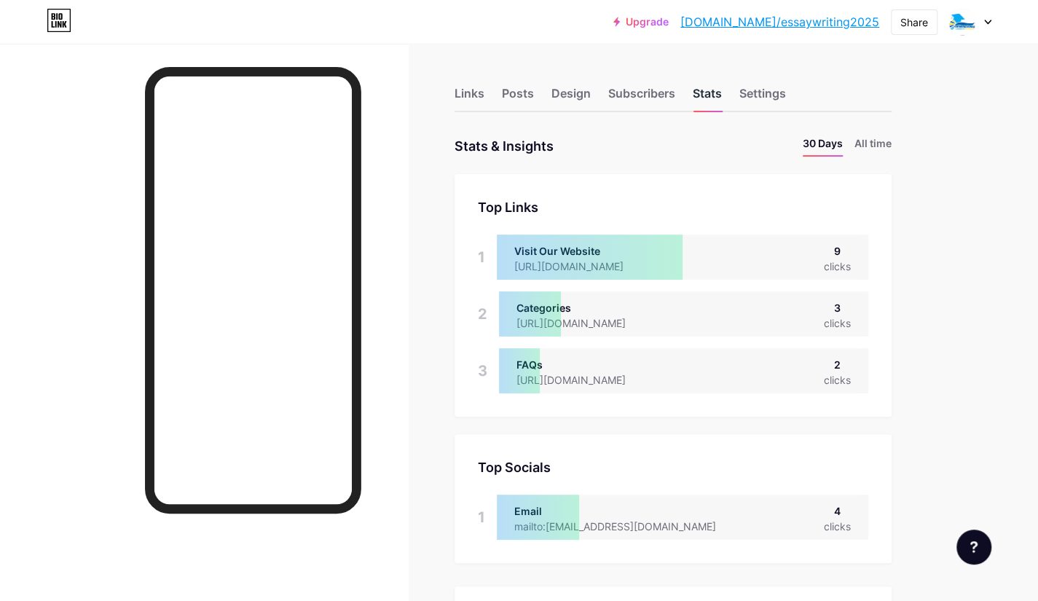
scroll to position [601, 1037]
click at [578, 98] on div "Design" at bounding box center [570, 97] width 39 height 26
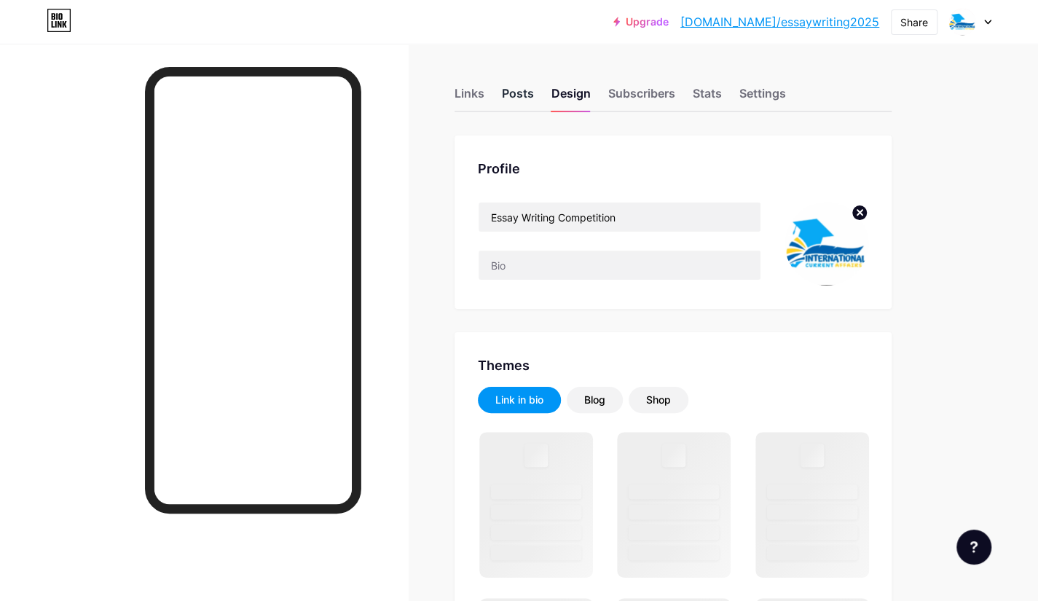
click at [507, 97] on div "Posts" at bounding box center [518, 97] width 32 height 26
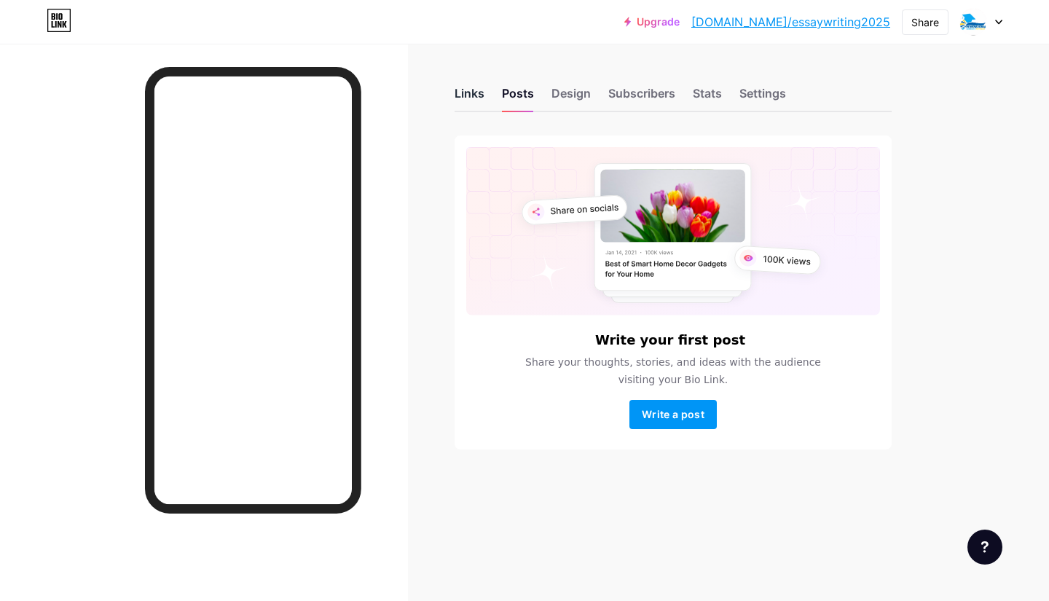
click at [464, 98] on div "Links" at bounding box center [470, 97] width 30 height 26
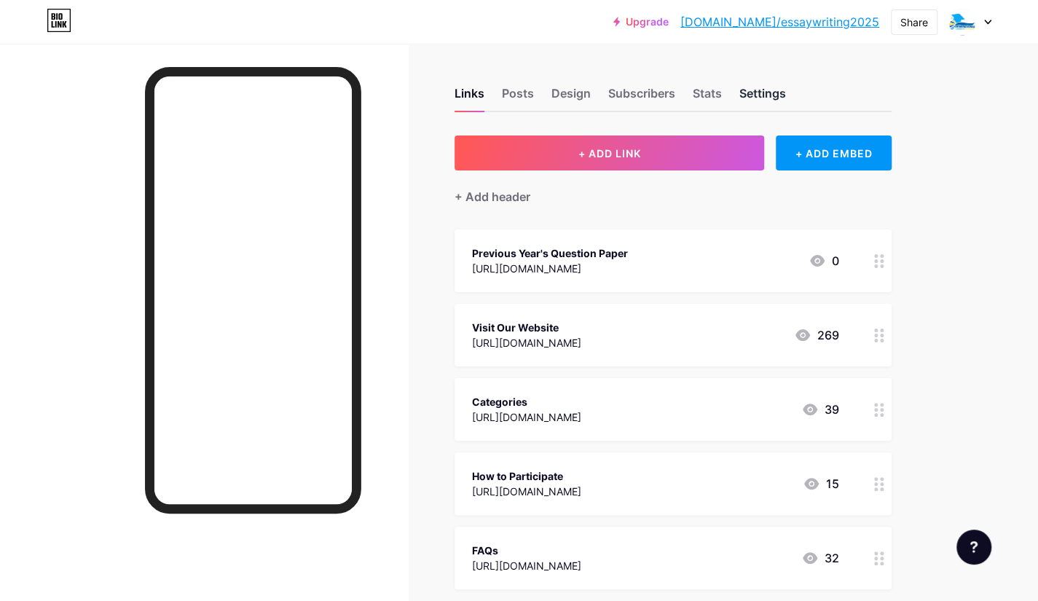
click at [775, 90] on div "Settings" at bounding box center [762, 97] width 47 height 26
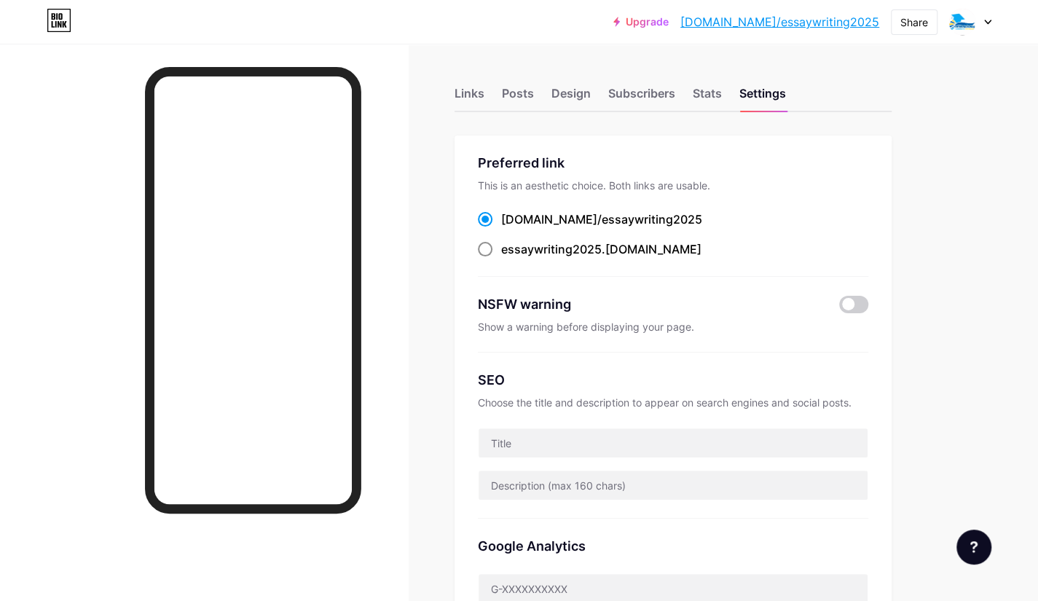
click at [481, 257] on label "essaywriting2025 .[DOMAIN_NAME]" at bounding box center [590, 248] width 224 height 17
click at [501, 258] on input "essaywriting2025 .[DOMAIN_NAME]" at bounding box center [505, 262] width 9 height 9
radio input "true"
click at [871, 22] on link "[DOMAIN_NAME]/essaywriting2025" at bounding box center [779, 21] width 199 height 17
click at [985, 23] on icon at bounding box center [987, 22] width 7 height 5
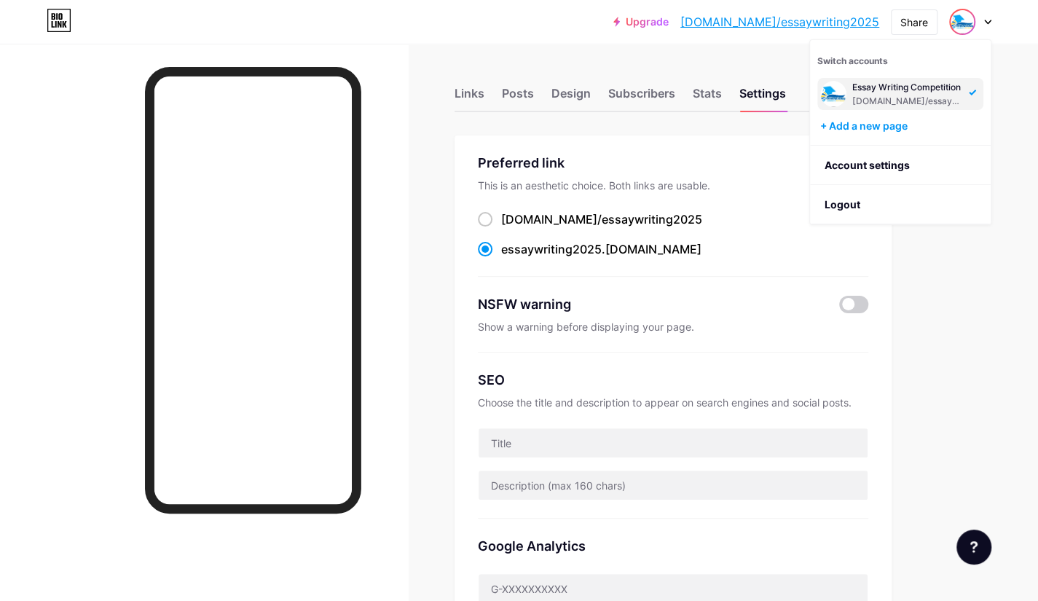
click at [913, 98] on div "[DOMAIN_NAME]/essaywriting2025" at bounding box center [908, 101] width 112 height 12
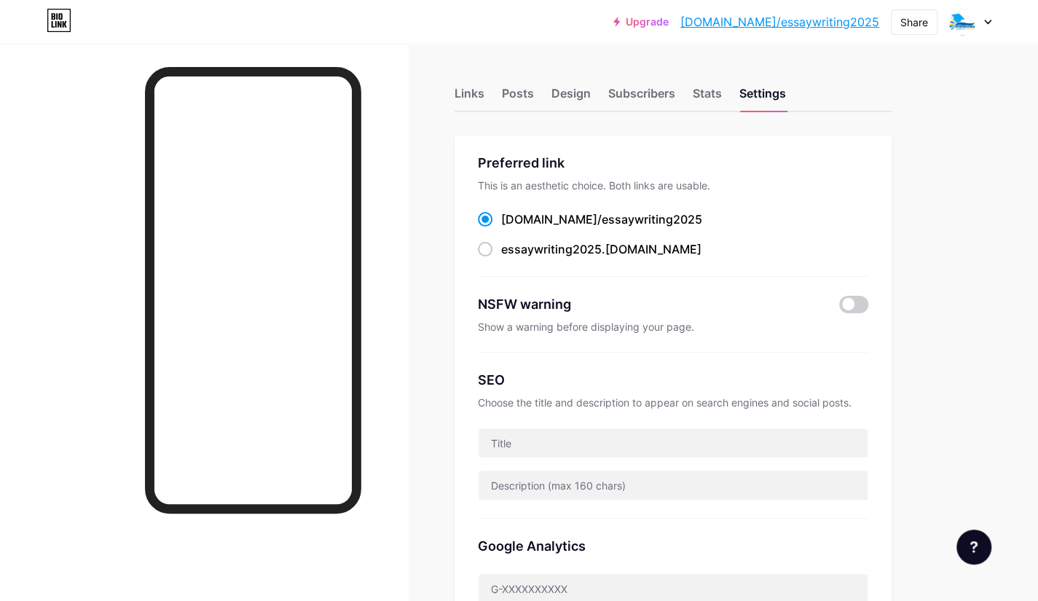
click at [985, 27] on div at bounding box center [970, 22] width 42 height 26
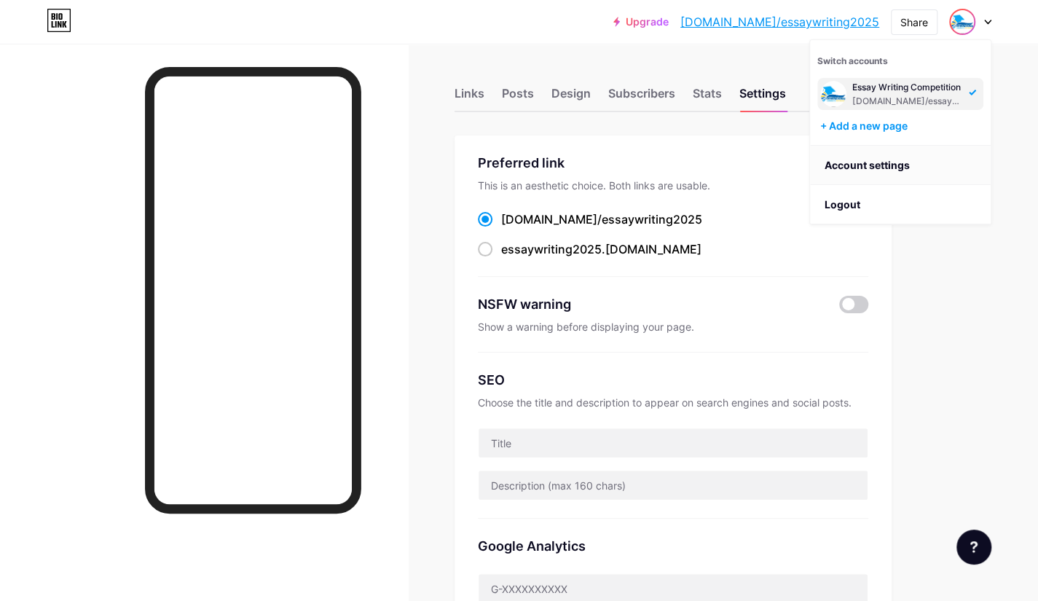
click at [949, 157] on link "Account settings" at bounding box center [900, 165] width 181 height 39
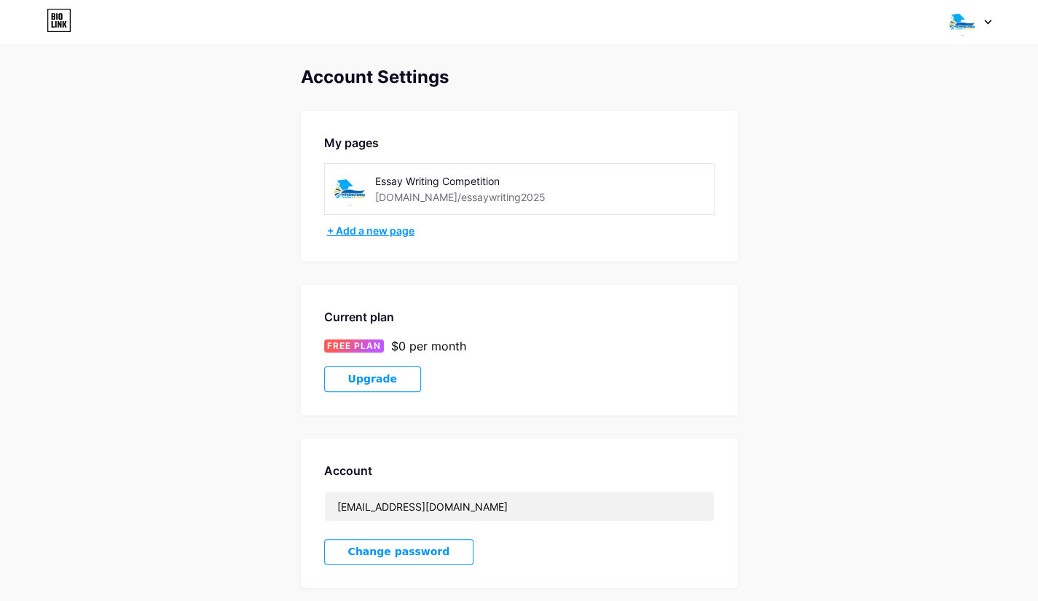
click at [373, 227] on div "+ Add a new page" at bounding box center [520, 231] width 387 height 15
click at [407, 199] on div "[DOMAIN_NAME]/essaywriting2025" at bounding box center [460, 196] width 170 height 15
click at [501, 194] on div "Essay Writing Competition [DOMAIN_NAME]/essaywriting2025" at bounding box center [478, 189] width 206 height 33
click at [478, 182] on div "Essay Writing Competition" at bounding box center [478, 180] width 206 height 15
click at [396, 169] on div "Essay Writing Competition [DOMAIN_NAME]/essaywriting2025" at bounding box center [519, 189] width 390 height 52
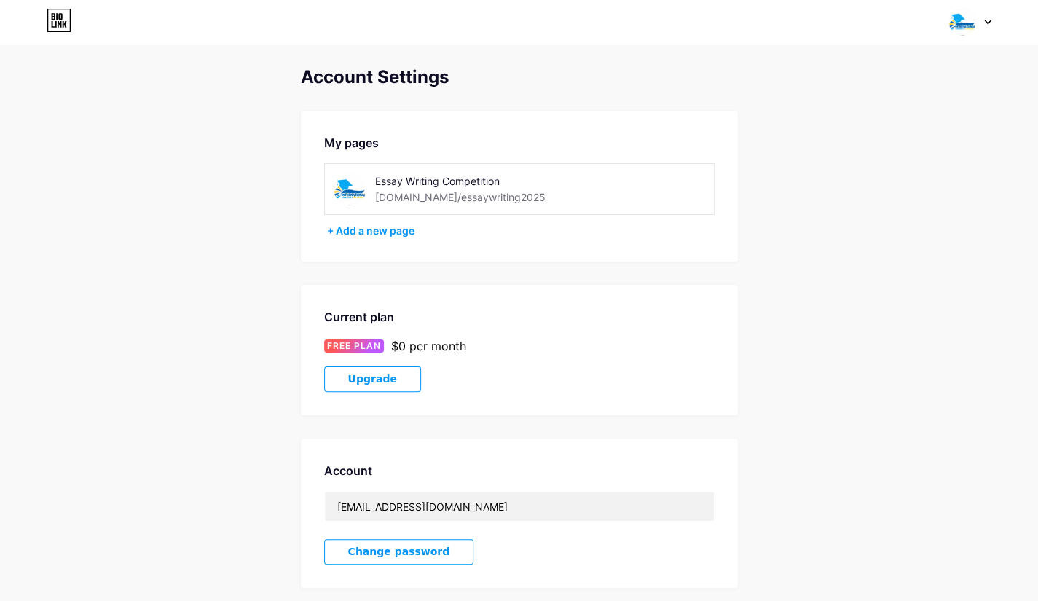
click at [392, 194] on div "[DOMAIN_NAME]/essaywriting2025" at bounding box center [460, 196] width 170 height 15
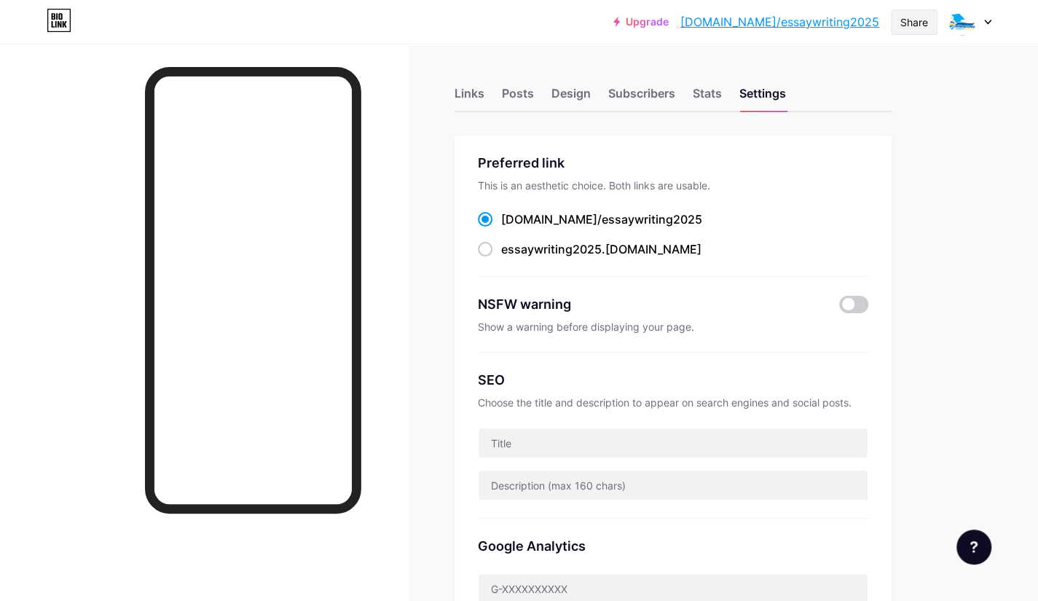
click at [916, 24] on div "Share" at bounding box center [914, 22] width 28 height 15
click at [973, 20] on img at bounding box center [962, 21] width 23 height 23
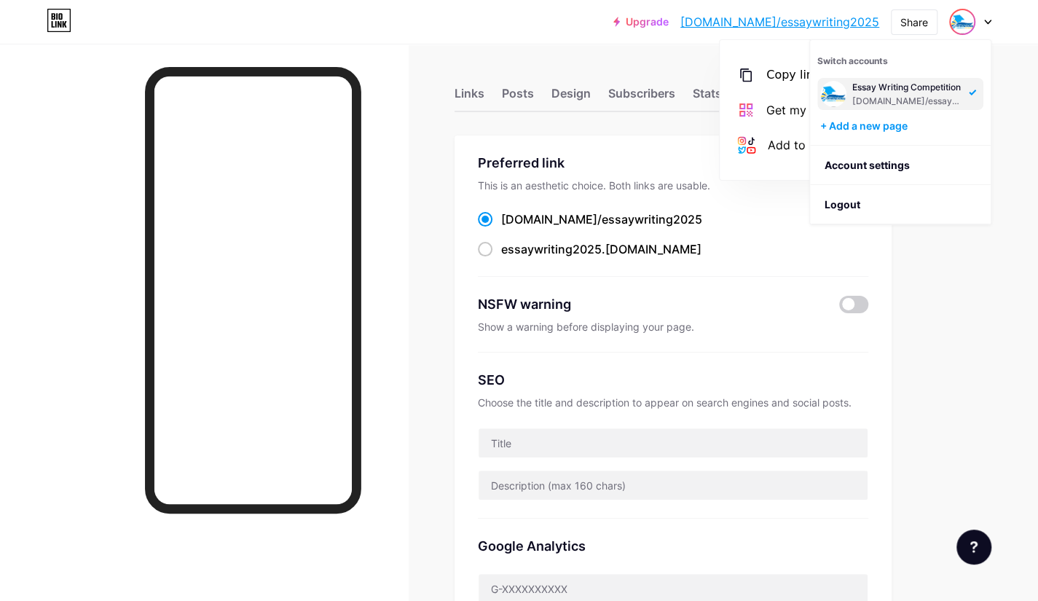
click at [984, 20] on icon at bounding box center [987, 22] width 7 height 5
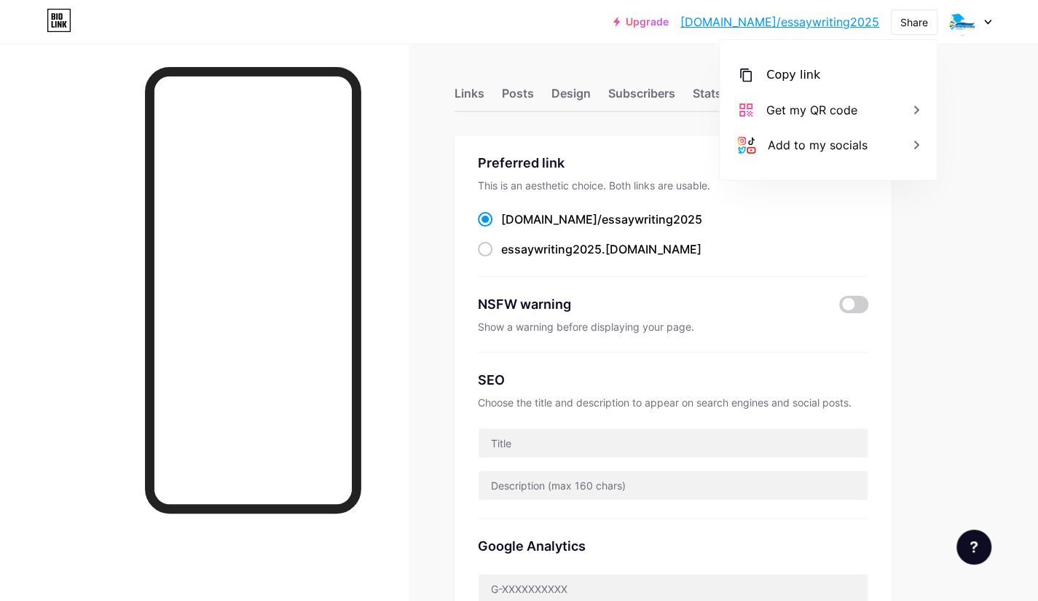
click at [988, 20] on icon at bounding box center [987, 22] width 7 height 5
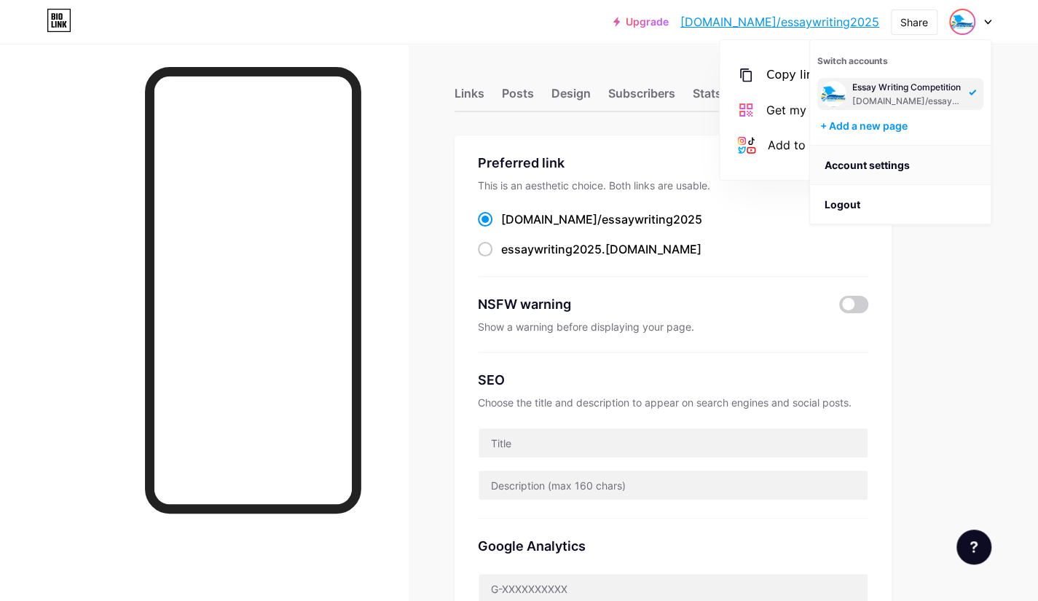
click at [916, 156] on link "Account settings" at bounding box center [900, 165] width 181 height 39
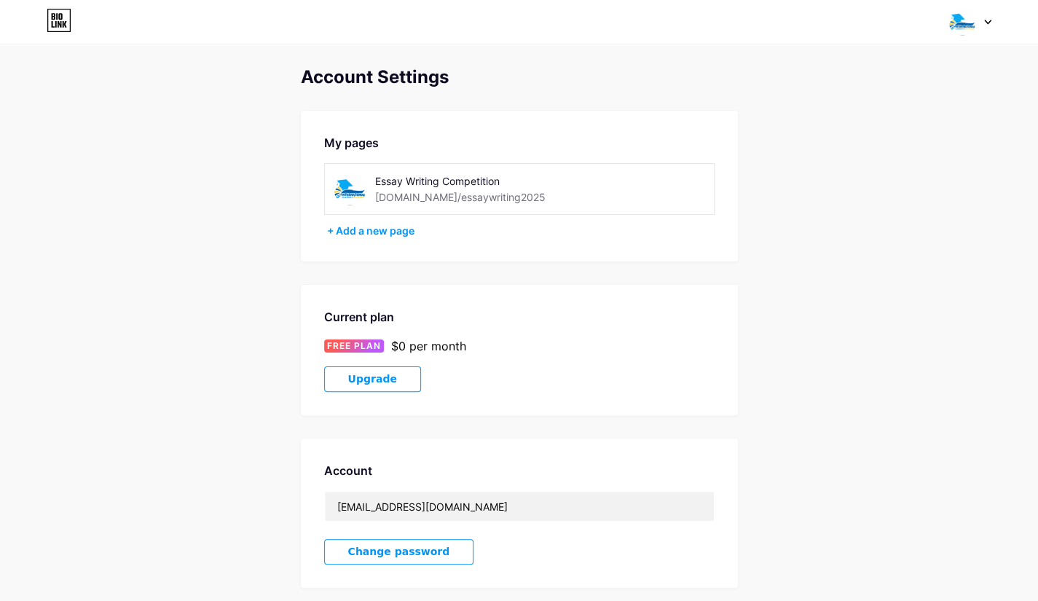
click at [444, 197] on div "[DOMAIN_NAME]/essaywriting2025" at bounding box center [460, 196] width 170 height 15
drag, startPoint x: 444, startPoint y: 197, endPoint x: 481, endPoint y: 183, distance: 39.6
click at [481, 183] on div "Essay Writing Competition" at bounding box center [478, 180] width 206 height 15
click at [535, 187] on div "Essay Writing Competition" at bounding box center [478, 180] width 206 height 15
click at [341, 192] on img at bounding box center [350, 189] width 33 height 33
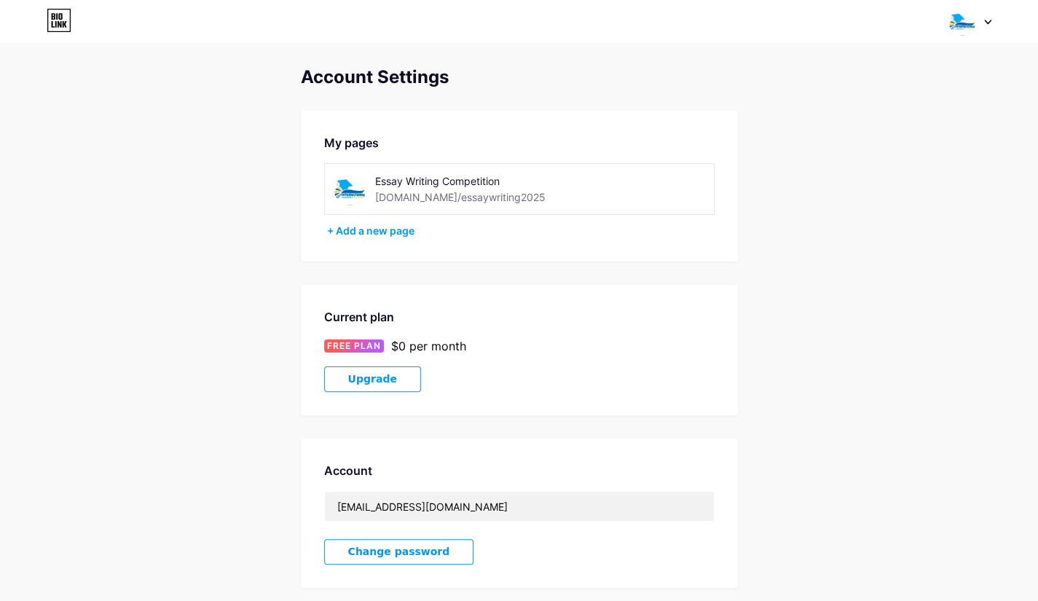
click at [341, 192] on img at bounding box center [350, 189] width 33 height 33
click at [397, 194] on div "[DOMAIN_NAME]/essaywriting2025" at bounding box center [460, 196] width 170 height 15
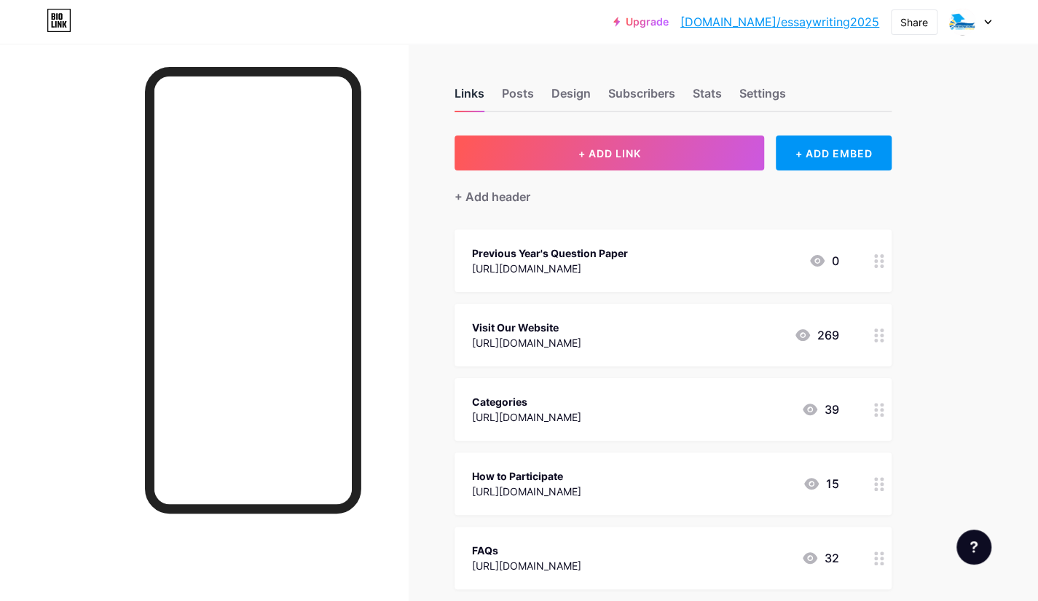
click at [478, 95] on div "Links" at bounding box center [470, 97] width 30 height 26
click at [527, 97] on div "Posts" at bounding box center [518, 97] width 32 height 26
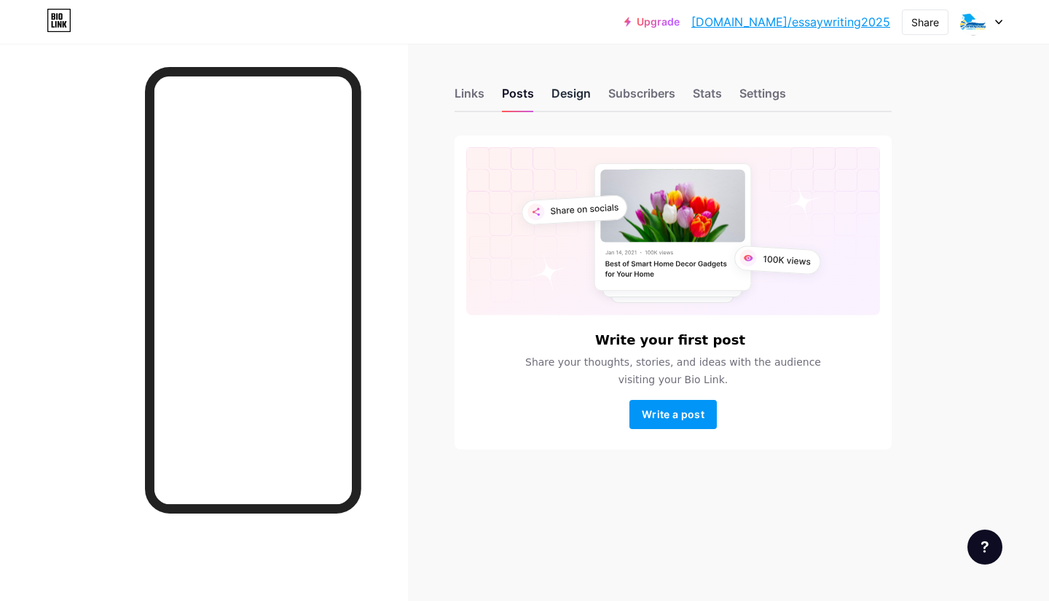
click at [570, 89] on div "Design" at bounding box center [570, 97] width 39 height 26
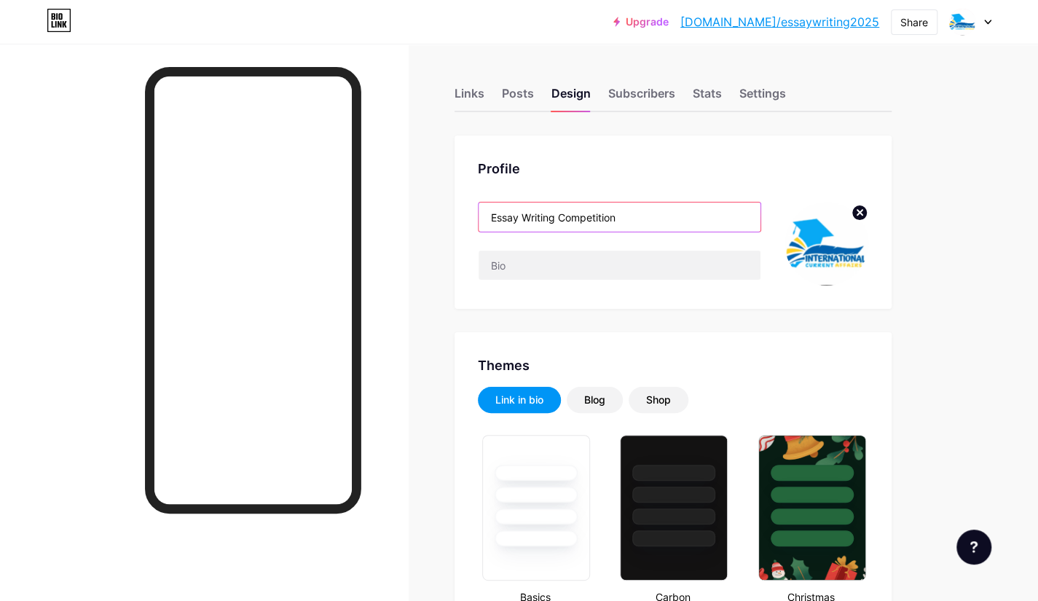
drag, startPoint x: 629, startPoint y: 219, endPoint x: 417, endPoint y: 217, distance: 212.0
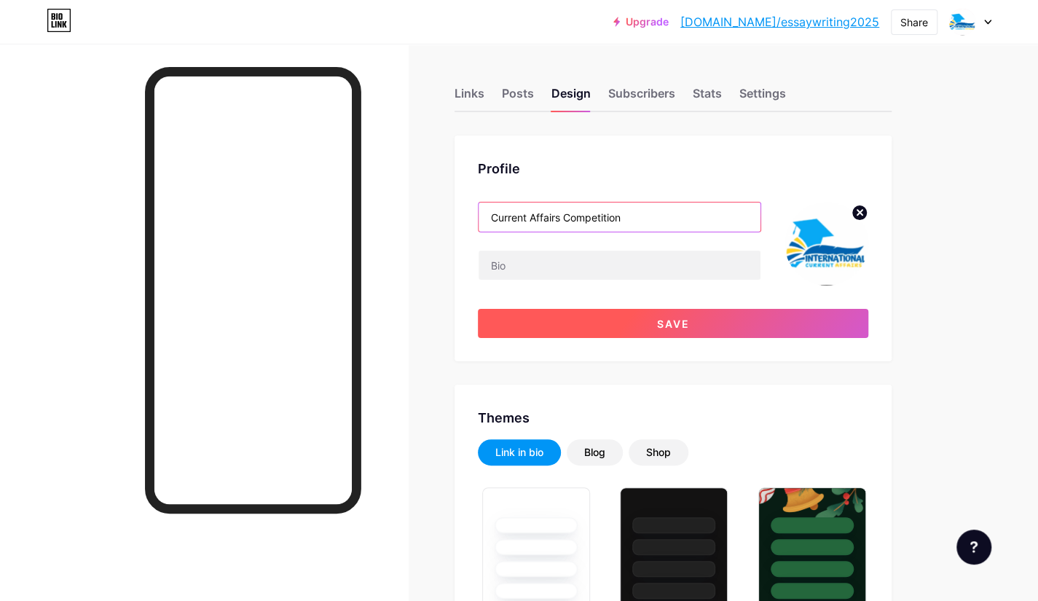
type input "Current Affairs Competition"
click at [623, 327] on button "Save" at bounding box center [673, 323] width 390 height 29
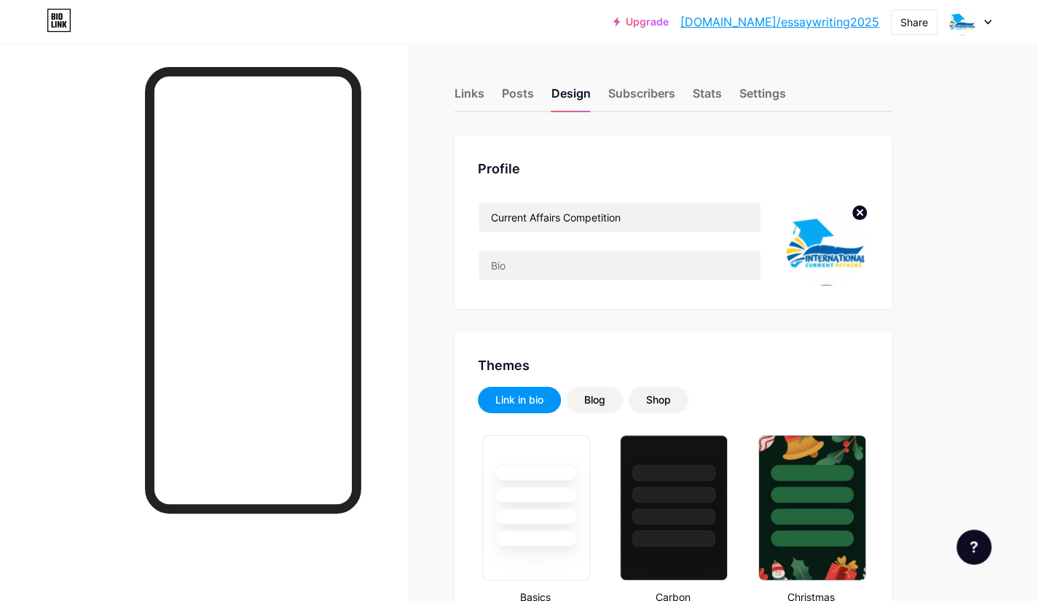
click at [989, 22] on icon at bounding box center [987, 22] width 7 height 5
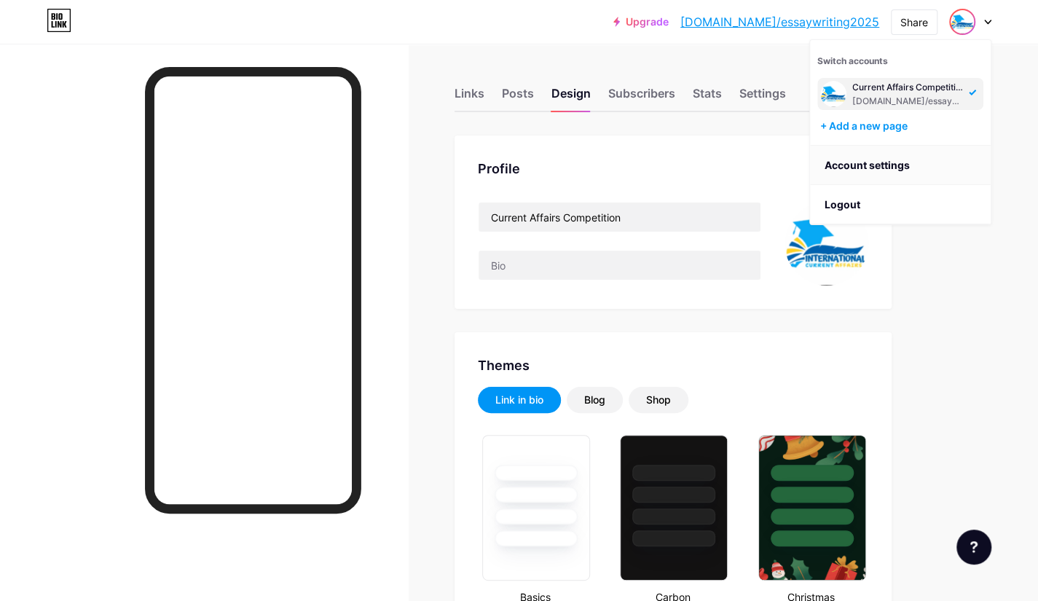
click at [926, 165] on link "Account settings" at bounding box center [900, 165] width 181 height 39
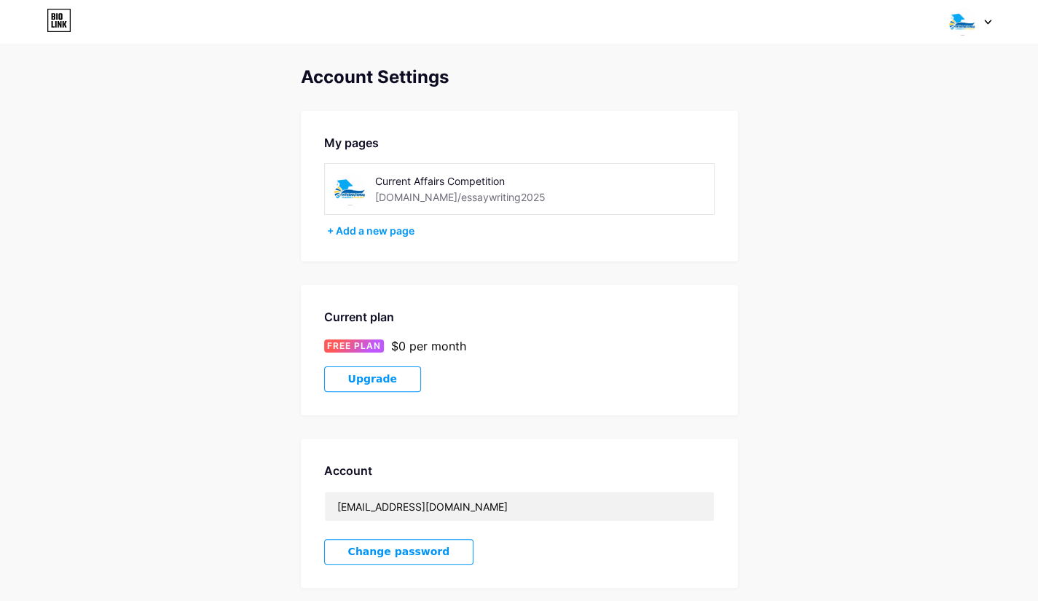
click at [489, 199] on div "[DOMAIN_NAME]/essaywriting2025" at bounding box center [460, 196] width 170 height 15
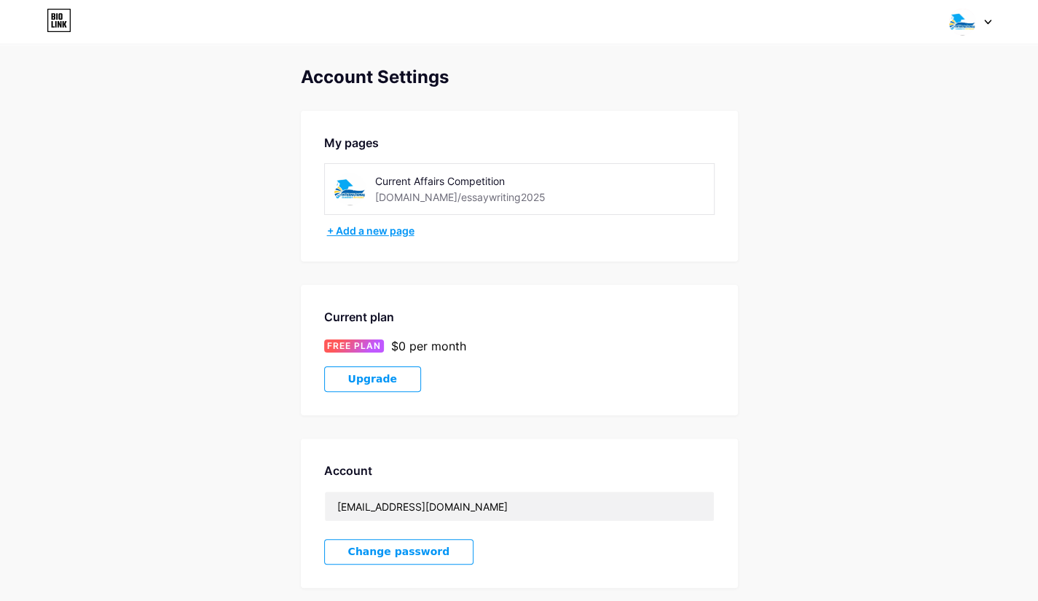
click at [358, 232] on div "+ Add a new page" at bounding box center [520, 231] width 387 height 15
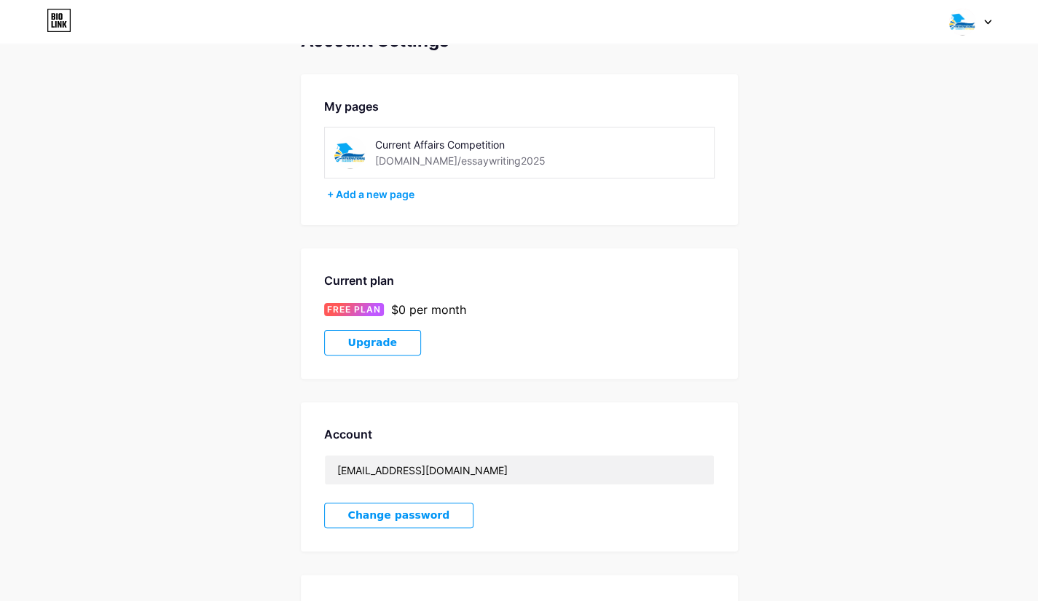
scroll to position [36, 0]
click at [364, 344] on span "Upgrade" at bounding box center [372, 343] width 49 height 12
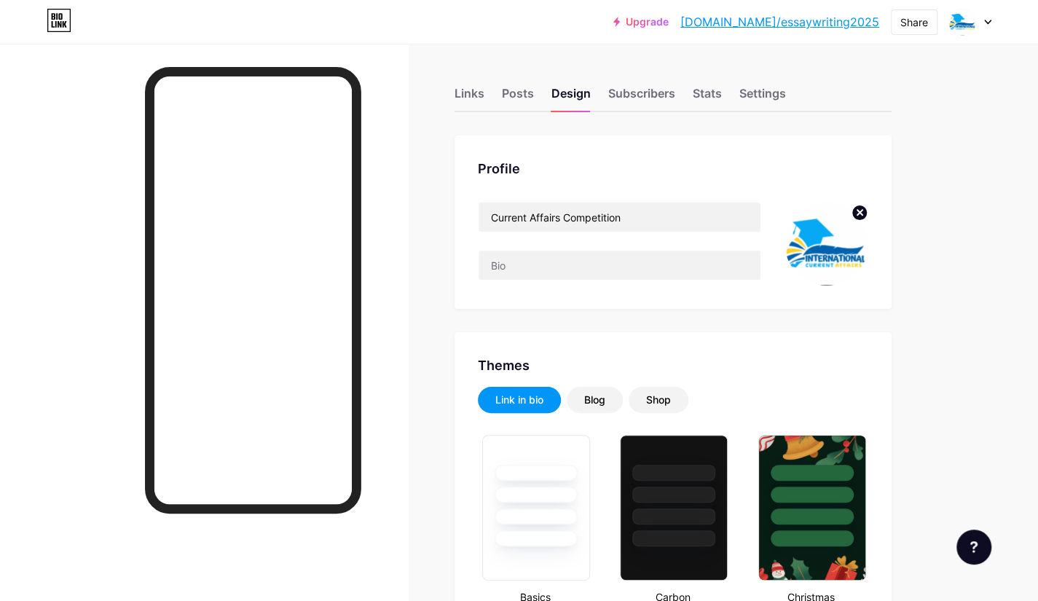
drag, startPoint x: 782, startPoint y: 25, endPoint x: 791, endPoint y: 25, distance: 9.5
click at [791, 25] on link "[DOMAIN_NAME]/essaywriting2025" at bounding box center [779, 21] width 199 height 17
click at [914, 22] on div "Share" at bounding box center [914, 22] width 28 height 15
click at [912, 148] on icon at bounding box center [916, 144] width 17 height 17
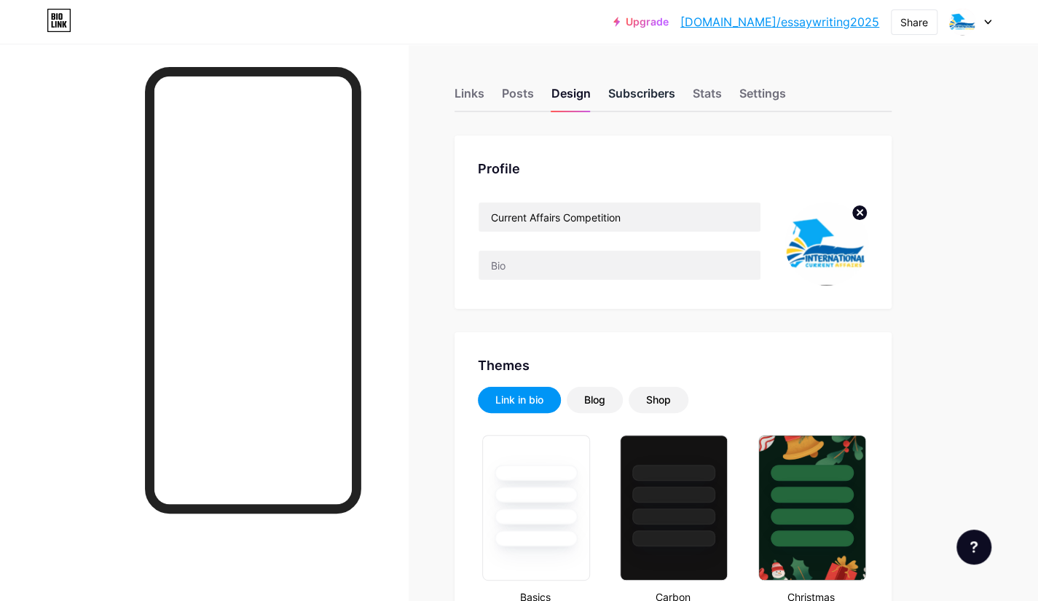
click at [631, 93] on div "Subscribers" at bounding box center [641, 97] width 67 height 26
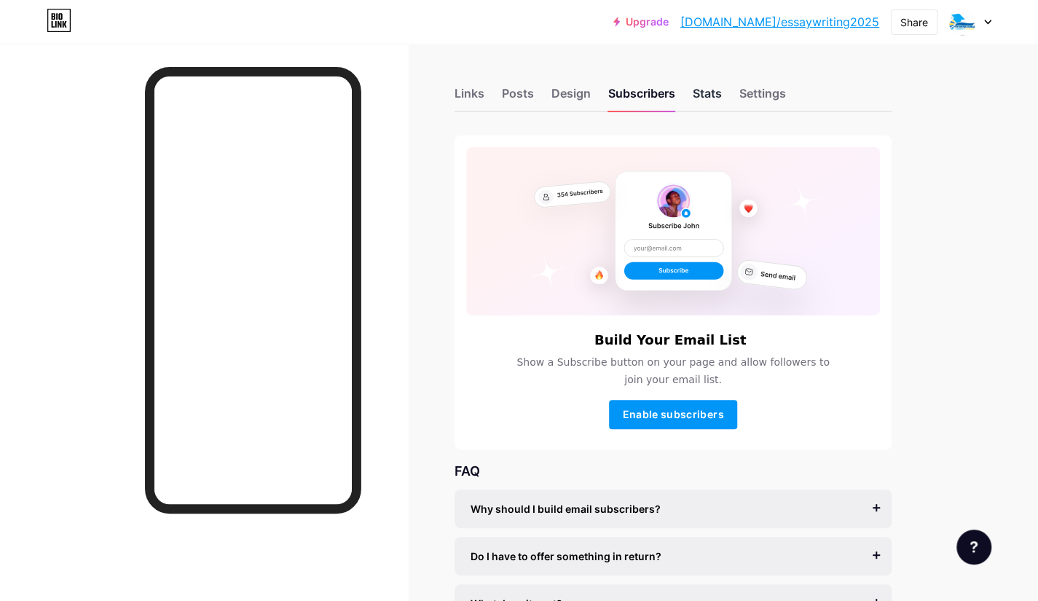
click at [713, 85] on div "Stats" at bounding box center [707, 97] width 29 height 26
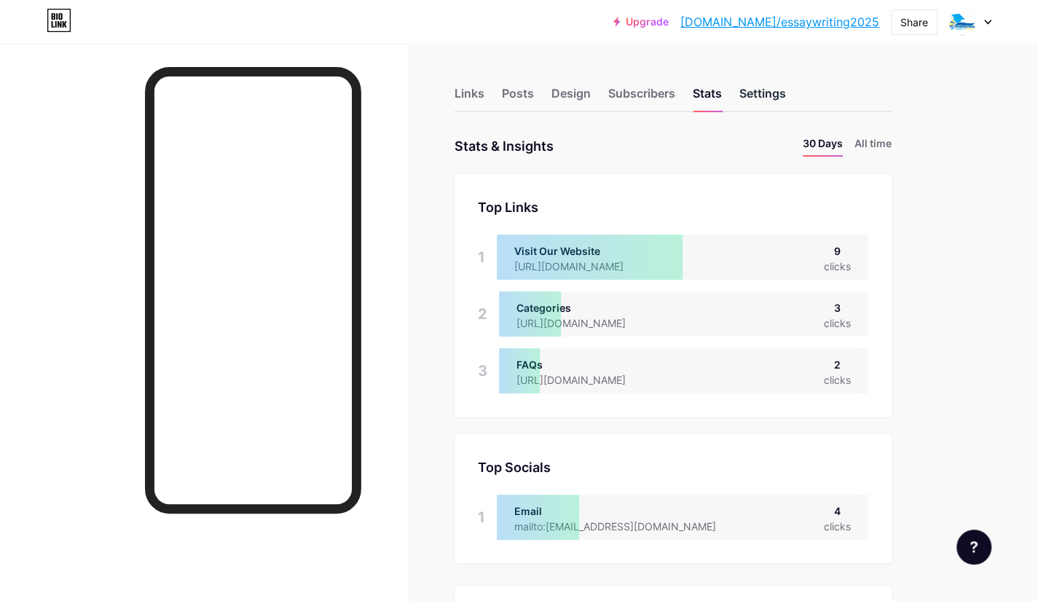
scroll to position [601, 1037]
click at [758, 89] on div "Settings" at bounding box center [762, 97] width 47 height 26
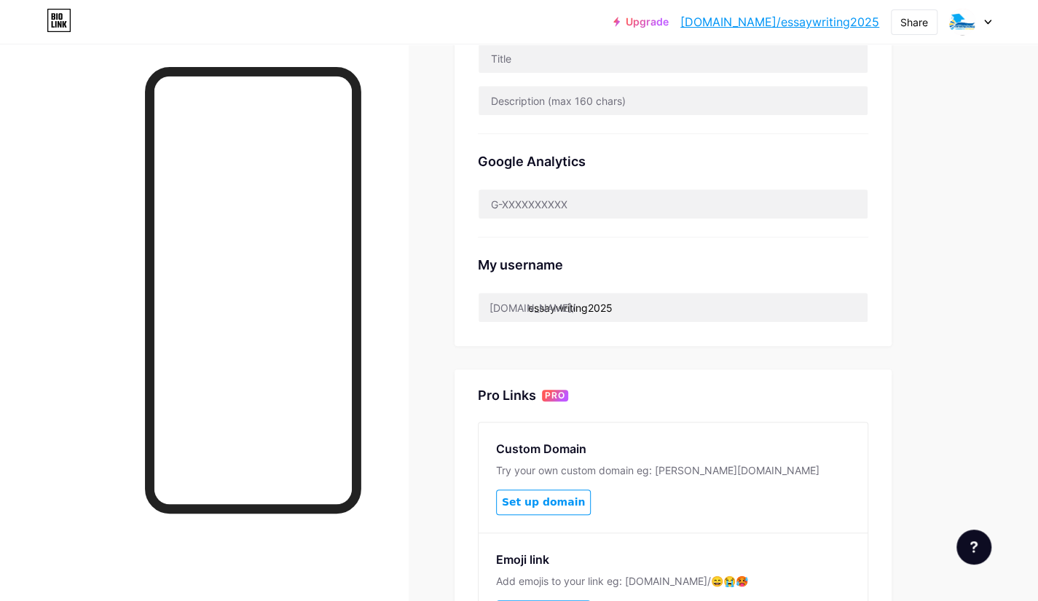
scroll to position [387, 0]
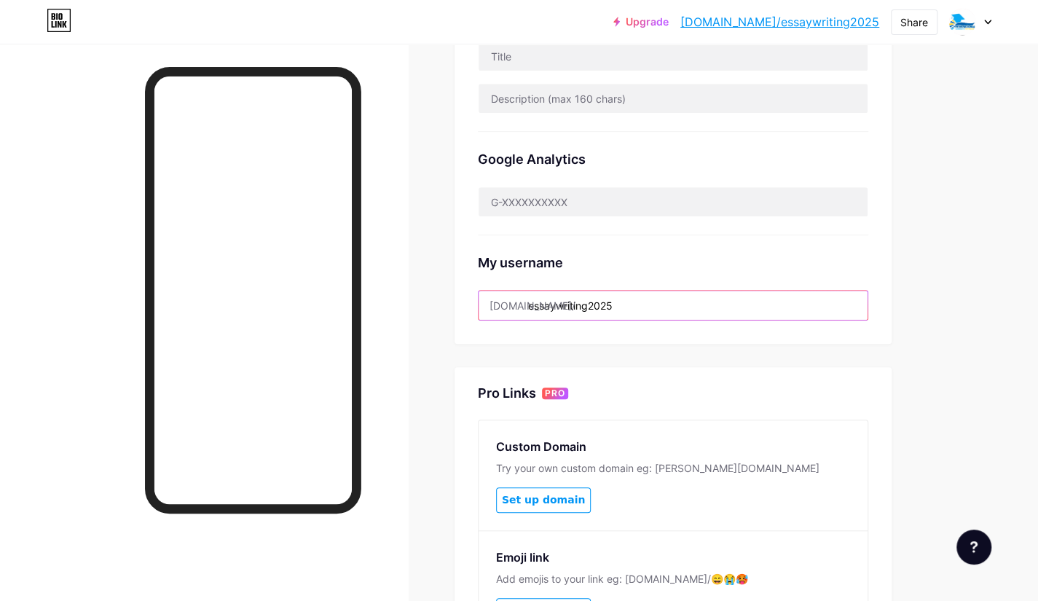
drag, startPoint x: 623, startPoint y: 300, endPoint x: 509, endPoint y: 299, distance: 114.4
click at [509, 299] on div "bio.link/ essaywriting2025" at bounding box center [673, 305] width 390 height 31
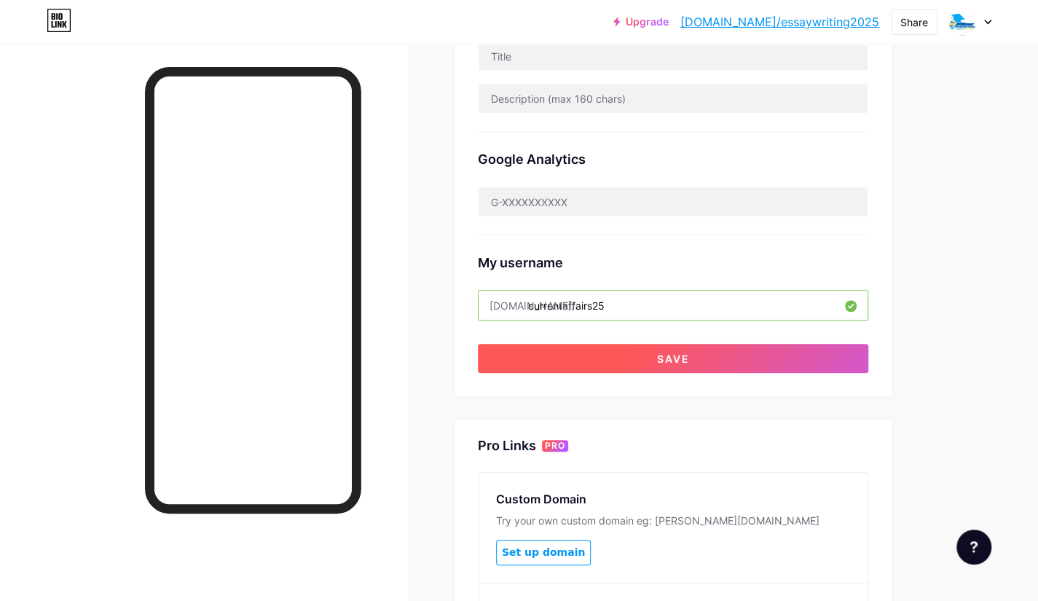
type input "currentaffairs25"
click at [635, 350] on button "Save" at bounding box center [673, 358] width 390 height 29
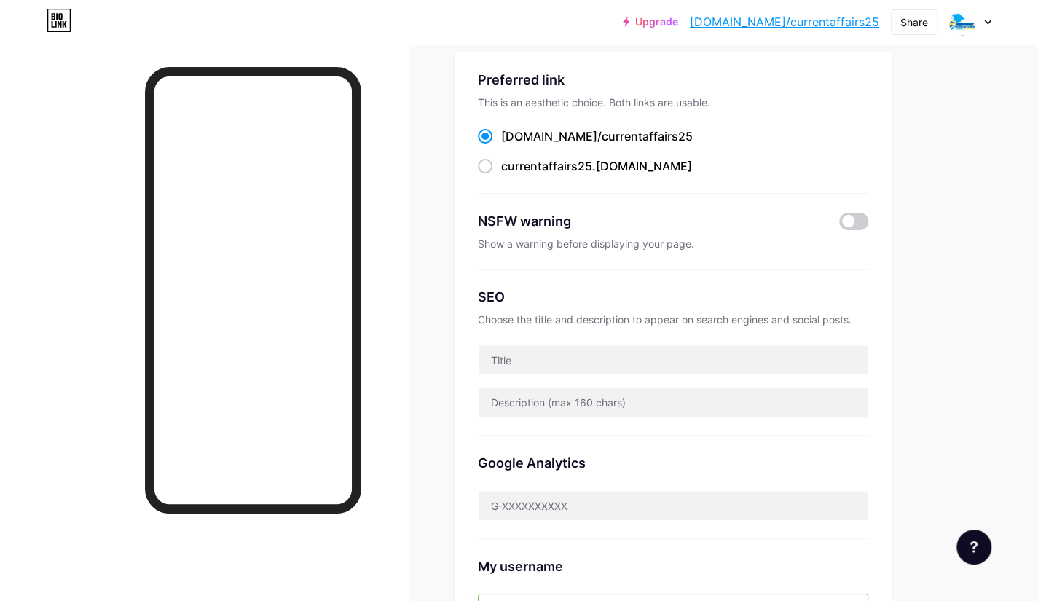
scroll to position [0, 0]
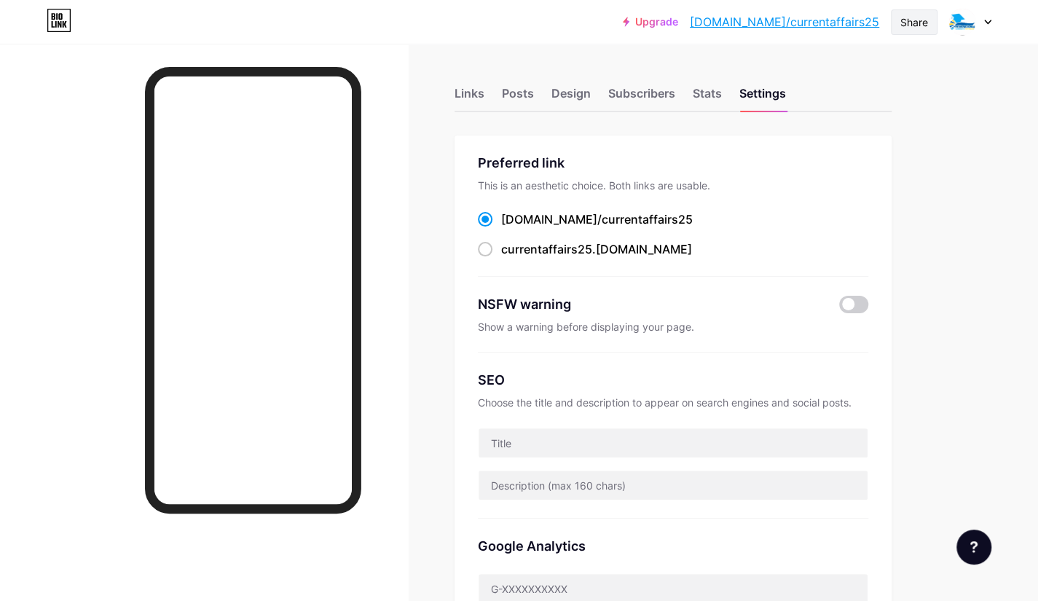
click at [913, 26] on div "Share" at bounding box center [914, 22] width 28 height 15
click at [813, 87] on div "Copy link" at bounding box center [828, 75] width 217 height 35
